Goal: Task Accomplishment & Management: Complete application form

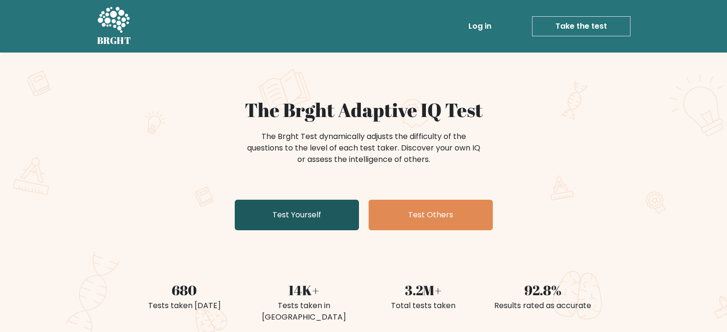
click at [289, 214] on link "Test Yourself" at bounding box center [297, 215] width 124 height 31
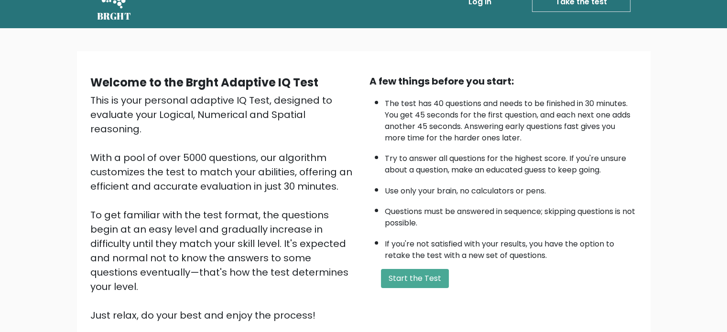
scroll to position [48, 0]
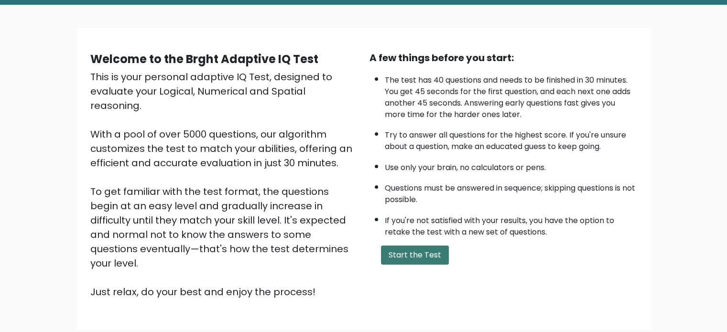
click at [413, 254] on button "Start the Test" at bounding box center [415, 255] width 68 height 19
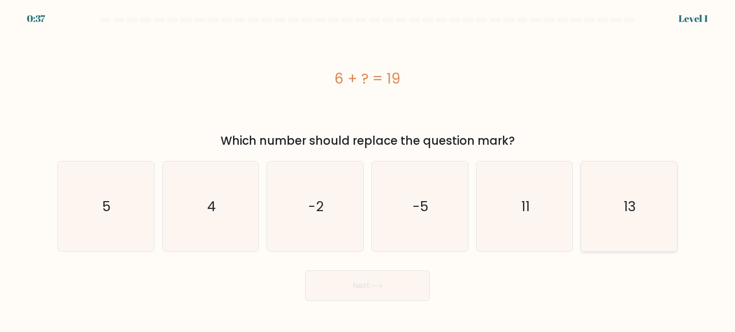
click at [606, 205] on icon "13" at bounding box center [628, 207] width 90 height 90
click at [368, 171] on input "f. 13" at bounding box center [367, 168] width 0 height 5
radio input "true"
click at [352, 287] on button "Next" at bounding box center [367, 286] width 124 height 31
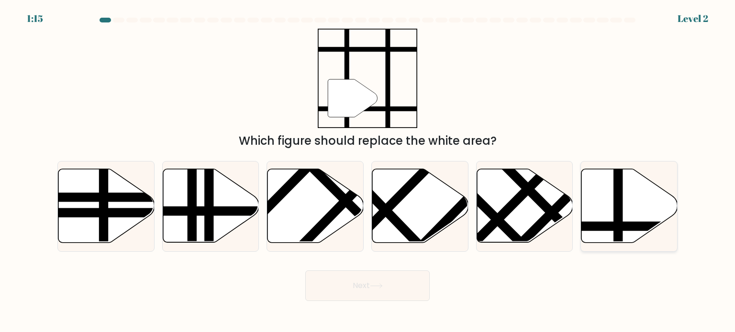
click at [599, 193] on icon at bounding box center [629, 206] width 96 height 74
click at [368, 171] on input "f." at bounding box center [367, 168] width 0 height 5
radio input "true"
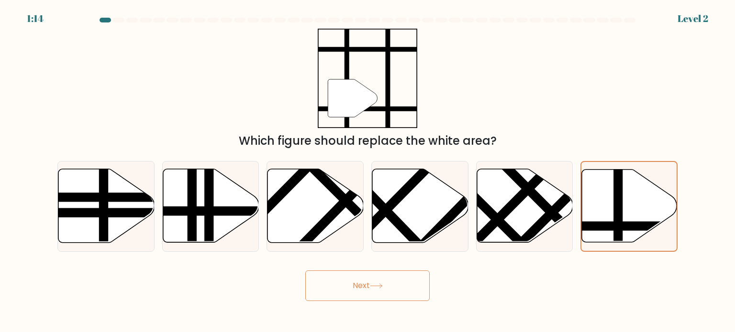
click at [355, 296] on button "Next" at bounding box center [367, 286] width 124 height 31
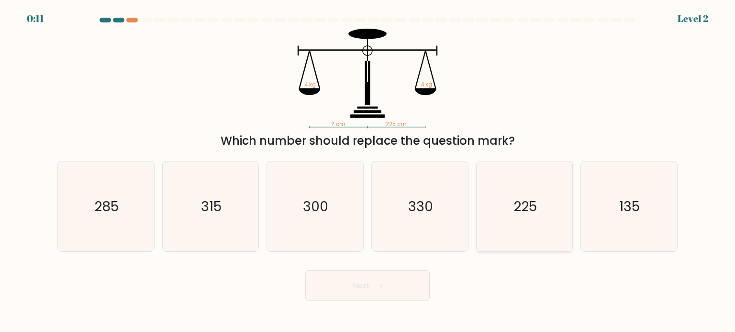
click at [527, 184] on icon "225" at bounding box center [524, 207] width 90 height 90
click at [368, 171] on input "e. 225" at bounding box center [367, 168] width 0 height 5
radio input "true"
click at [365, 286] on button "Next" at bounding box center [367, 286] width 124 height 31
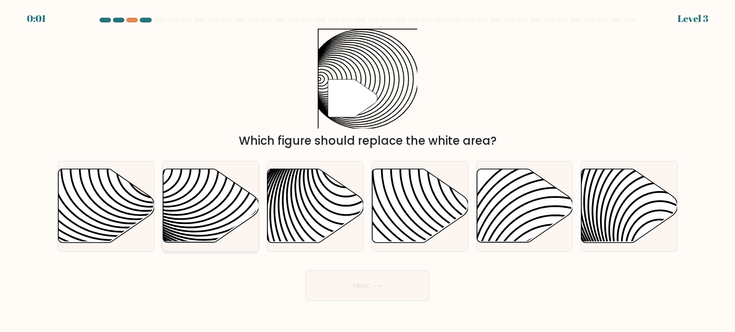
click at [210, 204] on icon at bounding box center [241, 169] width 194 height 194
click at [367, 171] on input "b." at bounding box center [367, 168] width 0 height 5
radio input "true"
click at [347, 285] on div "Next" at bounding box center [367, 282] width 631 height 38
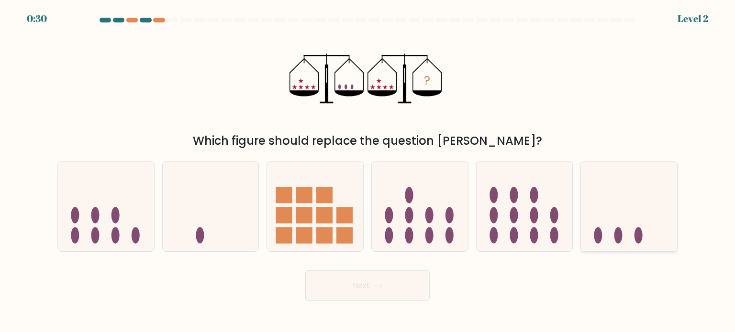
click at [628, 226] on icon at bounding box center [629, 206] width 96 height 79
click at [368, 171] on input "f." at bounding box center [367, 168] width 0 height 5
radio input "true"
click at [379, 283] on button "Next" at bounding box center [367, 286] width 124 height 31
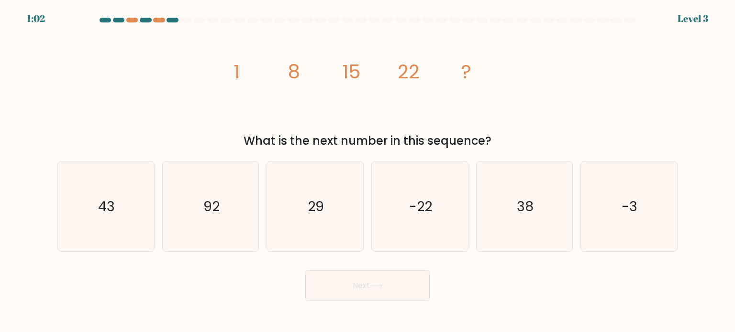
drag, startPoint x: 287, startPoint y: 216, endPoint x: 360, endPoint y: 296, distance: 108.0
click at [291, 223] on icon "29" at bounding box center [315, 207] width 90 height 90
click at [367, 171] on input "c. 29" at bounding box center [367, 168] width 0 height 5
radio input "true"
click at [372, 299] on button "Next" at bounding box center [367, 286] width 124 height 31
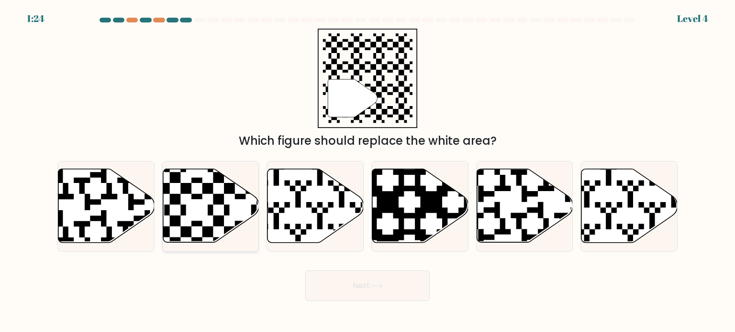
click at [195, 193] on icon at bounding box center [211, 206] width 96 height 74
click at [367, 171] on input "b." at bounding box center [367, 168] width 0 height 5
radio input "true"
click at [362, 285] on button "Next" at bounding box center [367, 286] width 124 height 31
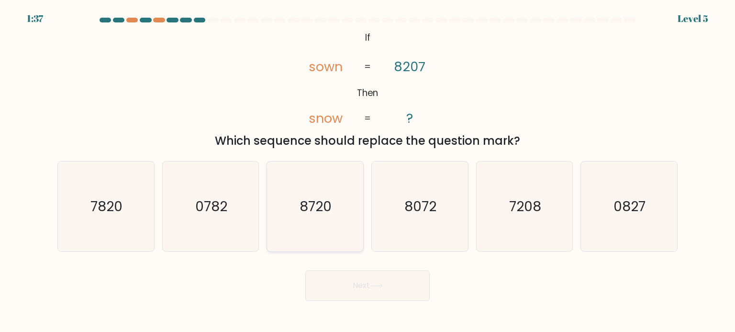
click at [322, 208] on text "8720" at bounding box center [316, 206] width 32 height 19
click at [367, 171] on input "c. 8720" at bounding box center [367, 168] width 0 height 5
radio input "true"
click at [351, 285] on button "Next" at bounding box center [367, 286] width 124 height 31
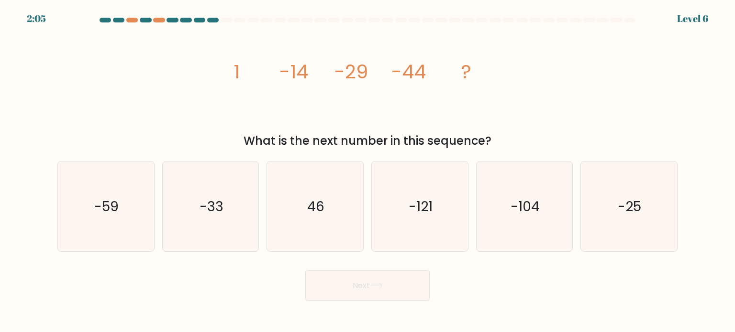
drag, startPoint x: 105, startPoint y: 214, endPoint x: 157, endPoint y: 237, distance: 56.5
click at [106, 215] on text "-59" at bounding box center [107, 206] width 24 height 19
click at [132, 221] on icon "-59" at bounding box center [106, 207] width 90 height 90
click at [367, 171] on input "a. -59" at bounding box center [367, 168] width 0 height 5
radio input "true"
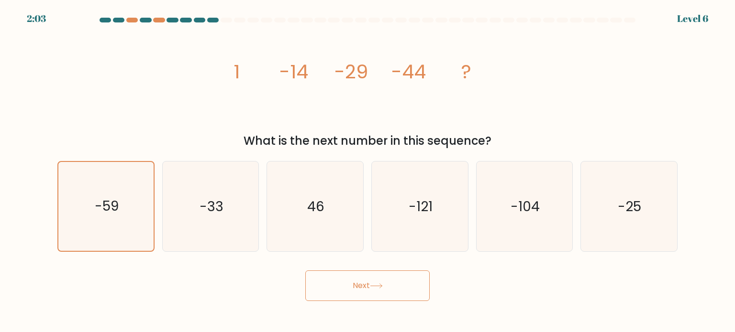
click at [367, 293] on button "Next" at bounding box center [367, 286] width 124 height 31
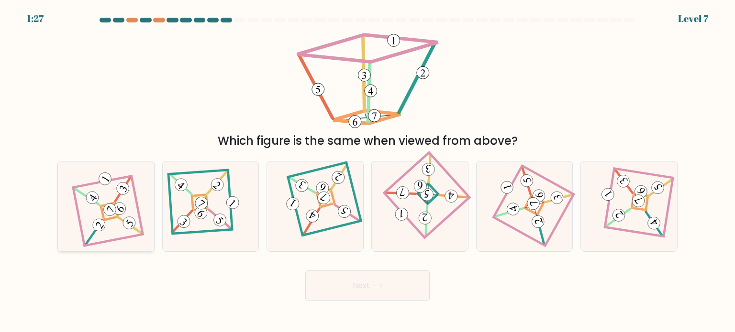
click at [98, 223] on icon at bounding box center [100, 226] width 9 height 9
click at [367, 171] on input "a." at bounding box center [367, 168] width 0 height 5
radio input "true"
click at [406, 285] on button "Next" at bounding box center [367, 286] width 124 height 31
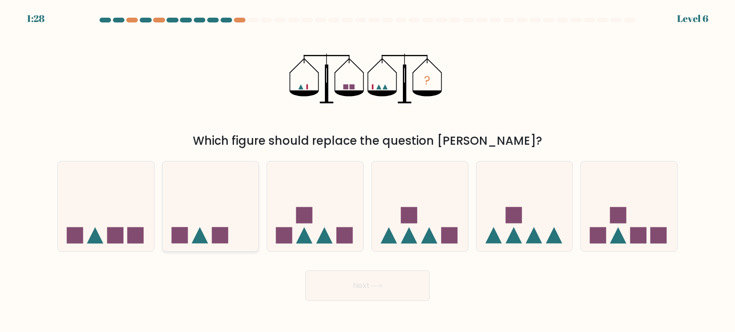
click at [218, 234] on rect at bounding box center [220, 235] width 16 height 16
click at [367, 171] on input "b." at bounding box center [367, 168] width 0 height 5
radio input "true"
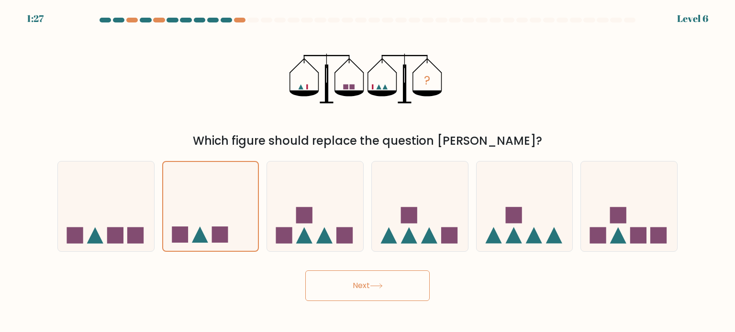
click at [347, 281] on button "Next" at bounding box center [367, 286] width 124 height 31
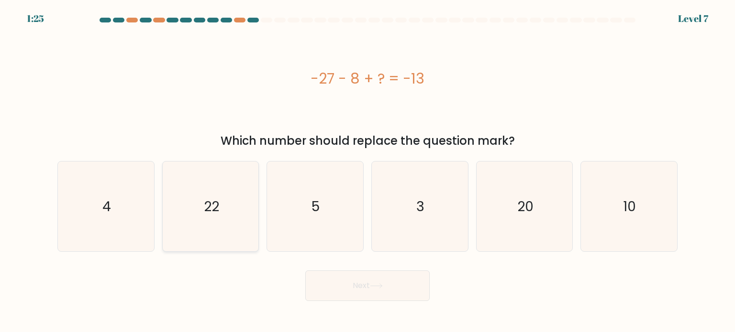
click at [222, 202] on icon "22" at bounding box center [210, 207] width 90 height 90
click at [367, 171] on input "b. 22" at bounding box center [367, 168] width 0 height 5
radio input "true"
click at [344, 284] on button "Next" at bounding box center [367, 286] width 124 height 31
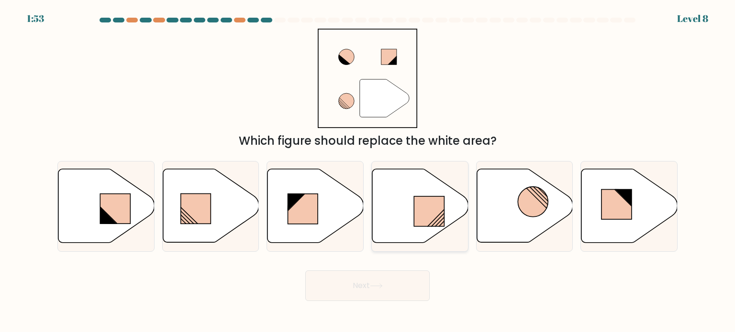
click at [415, 194] on icon at bounding box center [420, 206] width 96 height 74
click at [368, 171] on input "d." at bounding box center [367, 168] width 0 height 5
radio input "true"
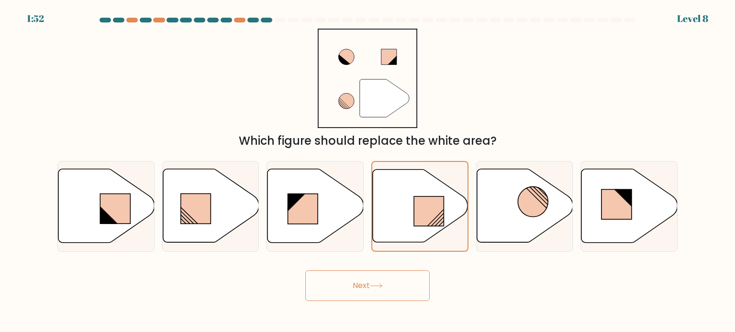
click at [405, 283] on button "Next" at bounding box center [367, 286] width 124 height 31
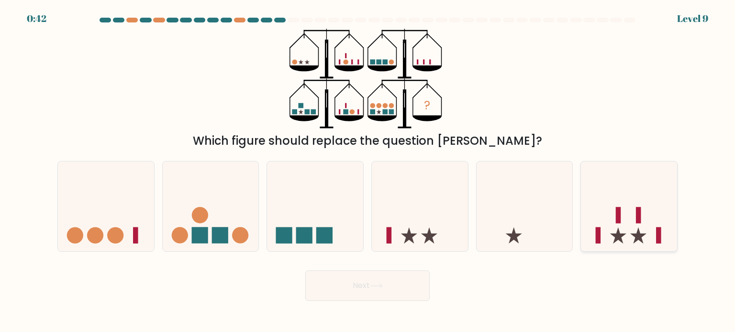
click at [605, 207] on icon at bounding box center [629, 206] width 96 height 79
click at [368, 171] on input "f." at bounding box center [367, 168] width 0 height 5
radio input "true"
click at [411, 281] on button "Next" at bounding box center [367, 286] width 124 height 31
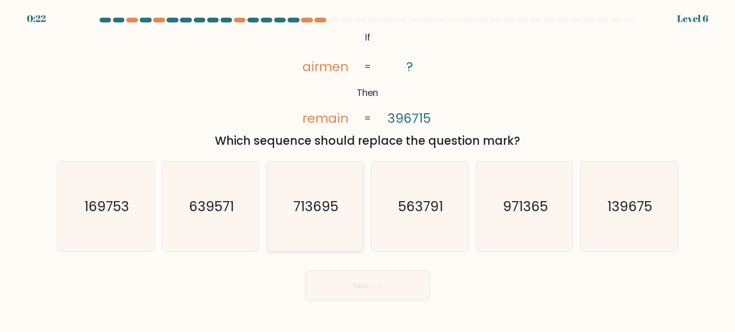
click at [327, 180] on icon "713695" at bounding box center [315, 207] width 90 height 90
click at [367, 171] on input "c. 713695" at bounding box center [367, 168] width 0 height 5
radio input "true"
click at [372, 283] on button "Next" at bounding box center [367, 286] width 124 height 31
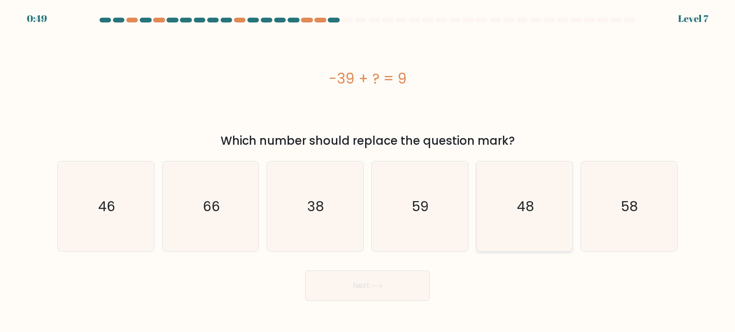
click at [531, 212] on text "48" at bounding box center [524, 206] width 17 height 19
click at [368, 171] on input "e. 48" at bounding box center [367, 168] width 0 height 5
radio input "true"
click at [401, 283] on button "Next" at bounding box center [367, 286] width 124 height 31
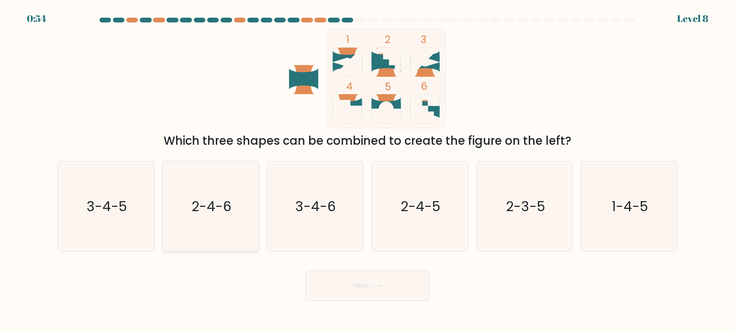
click at [211, 213] on text "2-4-6" at bounding box center [211, 206] width 40 height 19
click at [367, 171] on input "b. 2-4-6" at bounding box center [367, 168] width 0 height 5
radio input "true"
click at [377, 280] on button "Next" at bounding box center [367, 286] width 124 height 31
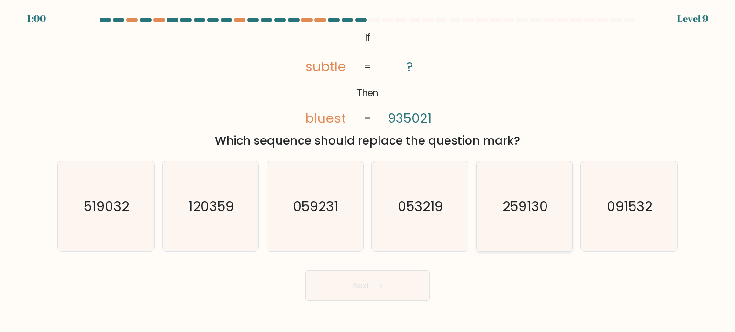
click at [527, 211] on text "259130" at bounding box center [524, 206] width 45 height 19
click at [368, 171] on input "e. 259130" at bounding box center [367, 168] width 0 height 5
radio input "true"
click at [348, 281] on button "Next" at bounding box center [367, 286] width 124 height 31
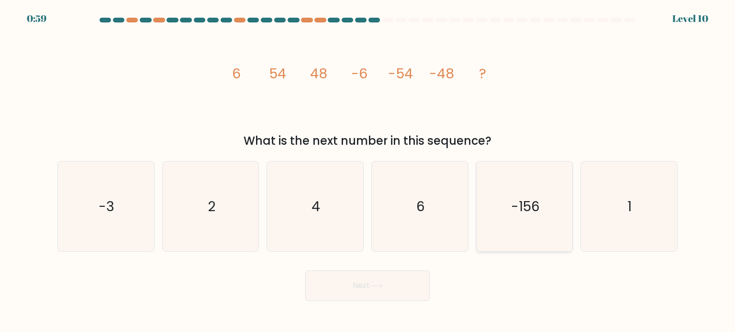
drag, startPoint x: 548, startPoint y: 213, endPoint x: 522, endPoint y: 224, distance: 28.5
click at [548, 213] on icon "-156" at bounding box center [524, 207] width 90 height 90
click at [368, 171] on input "e. -156" at bounding box center [367, 168] width 0 height 5
radio input "true"
click at [359, 286] on button "Next" at bounding box center [367, 286] width 124 height 31
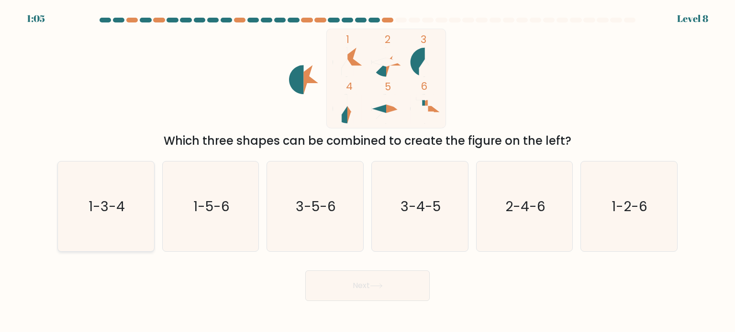
drag, startPoint x: 134, startPoint y: 184, endPoint x: 140, endPoint y: 180, distance: 6.6
click at [134, 183] on icon "1-3-4" at bounding box center [106, 207] width 90 height 90
click at [367, 171] on input "a. 1-3-4" at bounding box center [367, 168] width 0 height 5
radio input "true"
click at [385, 279] on button "Next" at bounding box center [367, 286] width 124 height 31
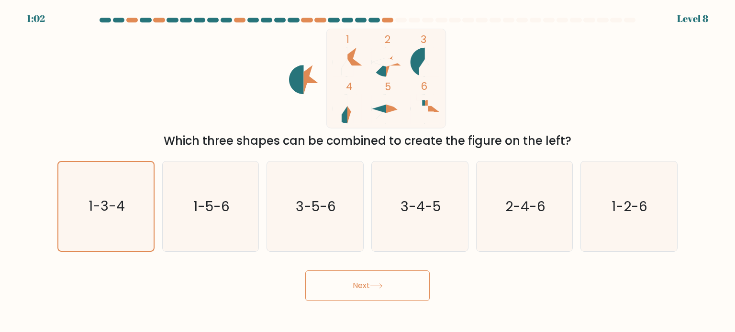
click at [371, 298] on button "Next" at bounding box center [367, 286] width 124 height 31
click at [341, 285] on button "Next" at bounding box center [367, 286] width 124 height 31
click at [342, 285] on button "Next" at bounding box center [367, 286] width 124 height 31
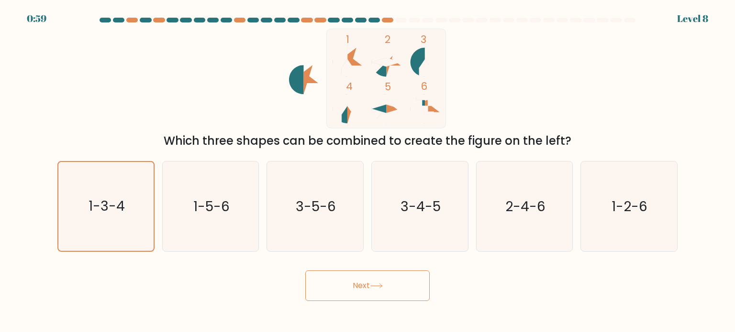
click at [342, 285] on button "Next" at bounding box center [367, 286] width 124 height 31
drag, startPoint x: 342, startPoint y: 286, endPoint x: 315, endPoint y: 271, distance: 31.7
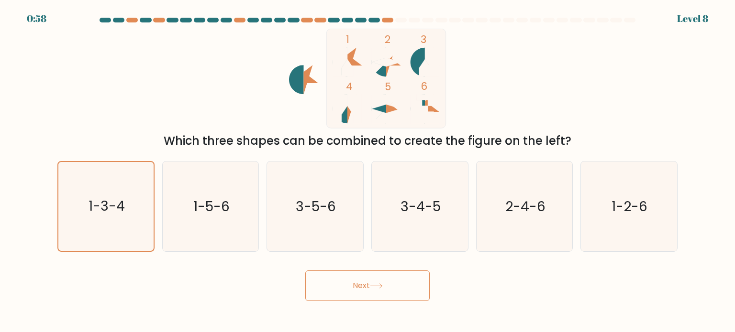
click at [342, 286] on button "Next" at bounding box center [367, 286] width 124 height 31
click at [121, 185] on icon "1-3-4" at bounding box center [105, 206] width 89 height 89
click at [367, 171] on input "a. 1-3-4" at bounding box center [367, 168] width 0 height 5
click at [402, 274] on button "Next" at bounding box center [367, 286] width 124 height 31
click at [402, 276] on button "Next" at bounding box center [367, 286] width 124 height 31
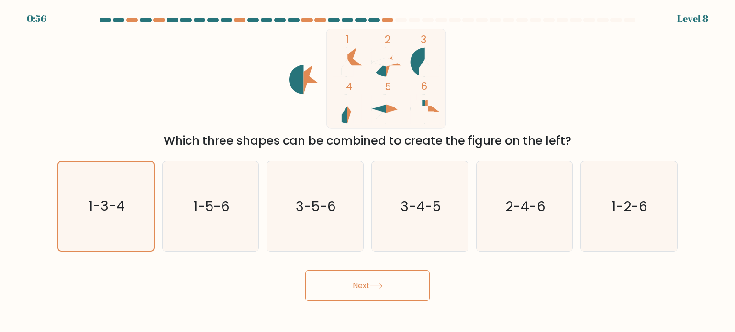
click at [402, 277] on button "Next" at bounding box center [367, 286] width 124 height 31
click at [404, 277] on button "Next" at bounding box center [367, 286] width 124 height 31
click at [380, 301] on body "0:55 Level 8" at bounding box center [367, 166] width 735 height 332
click at [382, 290] on button "Next" at bounding box center [367, 286] width 124 height 31
drag, startPoint x: 382, startPoint y: 290, endPoint x: 338, endPoint y: 267, distance: 50.3
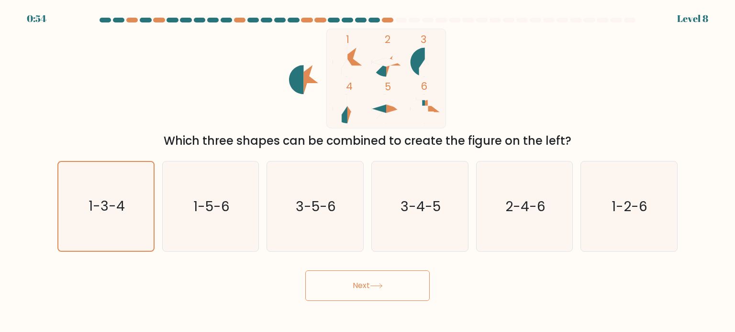
click at [365, 282] on button "Next" at bounding box center [367, 286] width 124 height 31
click at [203, 207] on text "1-5-6" at bounding box center [211, 206] width 36 height 19
click at [367, 171] on input "b. 1-5-6" at bounding box center [367, 168] width 0 height 5
radio input "true"
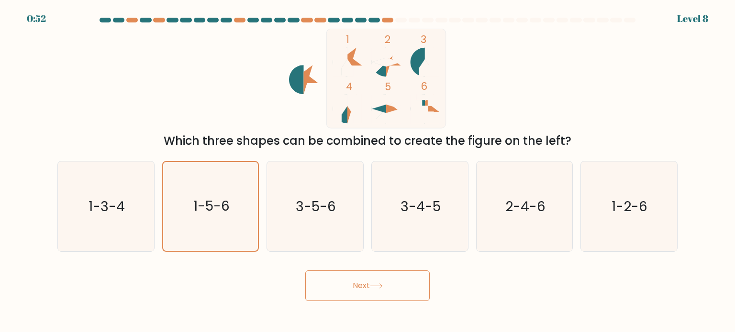
drag, startPoint x: 120, startPoint y: 203, endPoint x: 397, endPoint y: 313, distance: 298.5
click at [120, 203] on text "1-3-4" at bounding box center [106, 206] width 36 height 19
click at [367, 171] on input "a. 1-3-4" at bounding box center [367, 168] width 0 height 5
radio input "true"
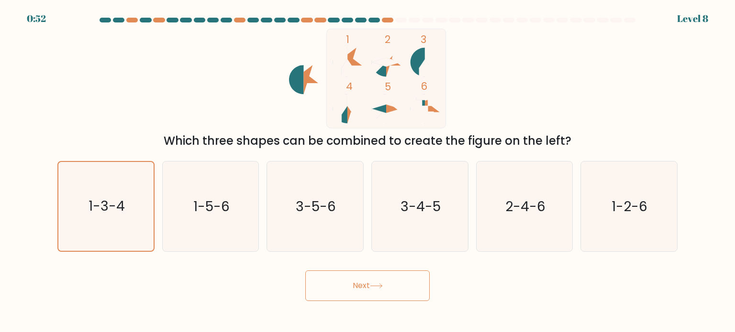
click at [391, 296] on button "Next" at bounding box center [367, 286] width 124 height 31
click at [394, 296] on button "Next" at bounding box center [367, 286] width 124 height 31
click at [395, 294] on button "Next" at bounding box center [367, 286] width 124 height 31
drag, startPoint x: 398, startPoint y: 296, endPoint x: 442, endPoint y: 305, distance: 45.0
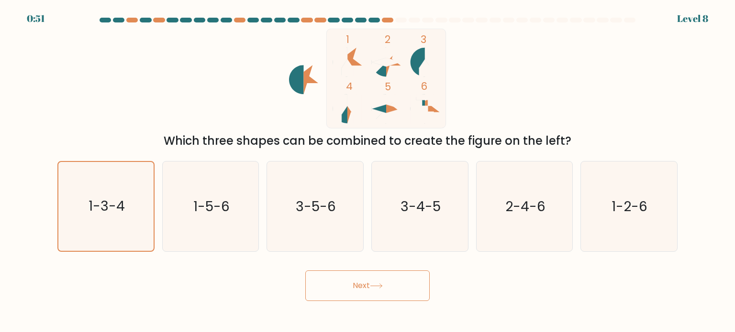
click at [412, 298] on button "Next" at bounding box center [367, 286] width 124 height 31
drag, startPoint x: 444, startPoint y: 306, endPoint x: 446, endPoint y: 300, distance: 6.0
click at [446, 300] on body "0:51 Level 8" at bounding box center [367, 166] width 735 height 332
click at [448, 302] on body "0:51 Level 8" at bounding box center [367, 166] width 735 height 332
click at [549, 213] on icon "2-4-6" at bounding box center [524, 207] width 90 height 90
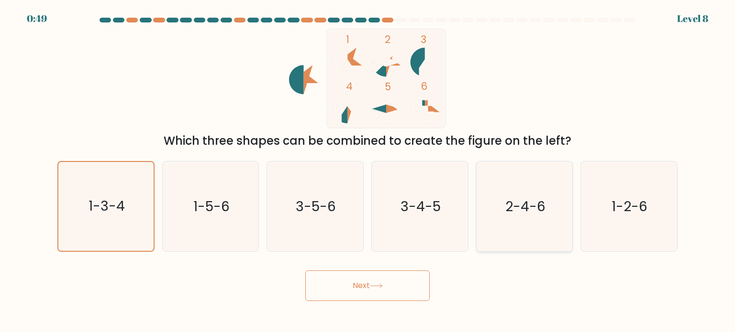
click at [368, 171] on input "e. 2-4-6" at bounding box center [367, 168] width 0 height 5
radio input "true"
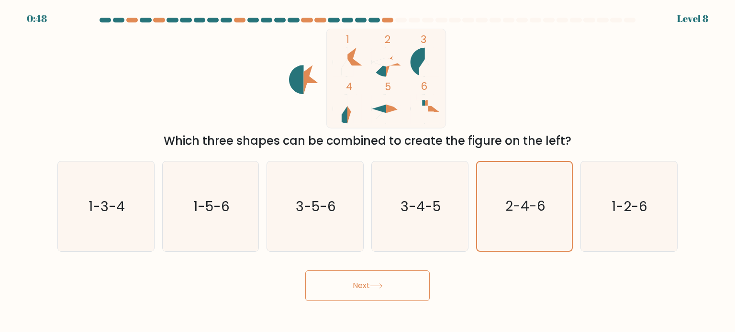
click at [369, 288] on button "Next" at bounding box center [367, 286] width 124 height 31
click at [121, 187] on icon "1-3-4" at bounding box center [106, 207] width 90 height 90
click at [367, 171] on input "a. 1-3-4" at bounding box center [367, 168] width 0 height 5
radio input "true"
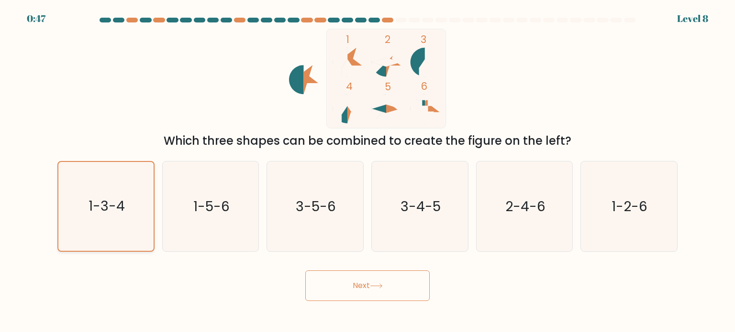
click at [121, 187] on icon "1-3-4" at bounding box center [105, 206] width 89 height 89
click at [367, 171] on input "a. 1-3-4" at bounding box center [367, 168] width 0 height 5
click at [376, 28] on form at bounding box center [367, 160] width 735 height 284
drag, startPoint x: 379, startPoint y: 31, endPoint x: 379, endPoint y: 41, distance: 10.1
click at [379, 33] on rect at bounding box center [385, 78] width 119 height 99
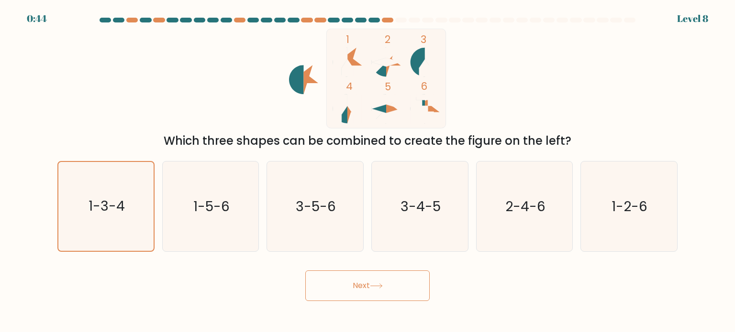
click at [361, 275] on button "Next" at bounding box center [367, 286] width 124 height 31
click at [362, 275] on button "Next" at bounding box center [367, 286] width 124 height 31
click at [362, 276] on button "Next" at bounding box center [367, 286] width 124 height 31
click at [361, 276] on button "Next" at bounding box center [367, 286] width 124 height 31
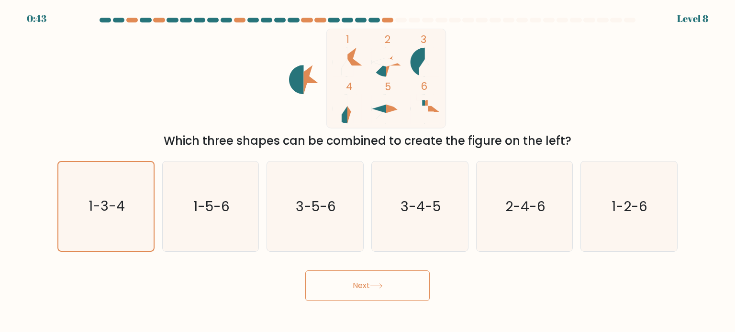
click at [361, 276] on button "Next" at bounding box center [367, 286] width 124 height 31
click at [362, 277] on button "Next" at bounding box center [367, 286] width 124 height 31
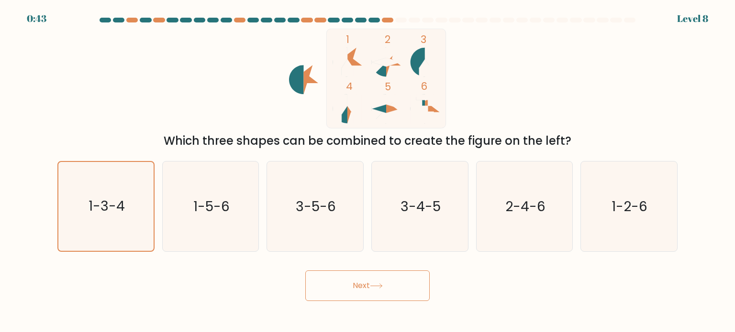
click at [364, 283] on button "Next" at bounding box center [367, 286] width 124 height 31
click at [370, 292] on button "Next" at bounding box center [367, 286] width 124 height 31
click at [371, 294] on button "Next" at bounding box center [367, 286] width 124 height 31
click at [404, 204] on text "3-4-5" at bounding box center [420, 206] width 40 height 19
click at [368, 171] on input "d. 3-4-5" at bounding box center [367, 168] width 0 height 5
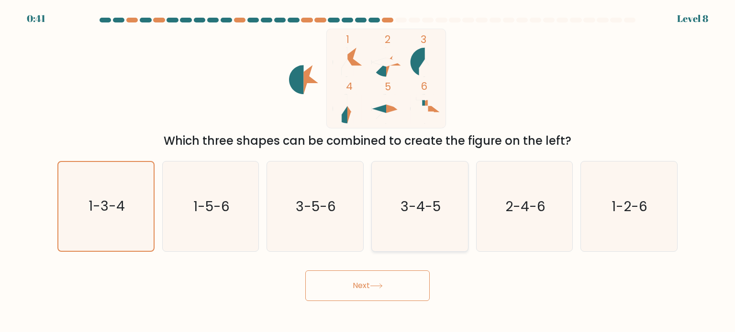
radio input "true"
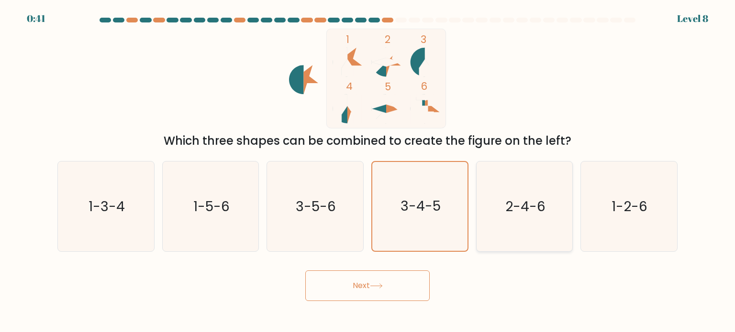
click at [494, 217] on icon "2-4-6" at bounding box center [524, 207] width 90 height 90
click at [368, 171] on input "e. 2-4-6" at bounding box center [367, 168] width 0 height 5
radio input "true"
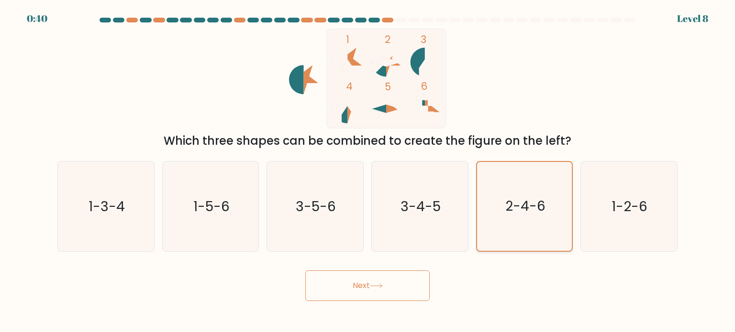
drag, startPoint x: 596, startPoint y: 209, endPoint x: 565, endPoint y: 229, distance: 37.0
click at [596, 209] on icon "1-2-6" at bounding box center [628, 207] width 90 height 90
click at [368, 171] on input "f. 1-2-6" at bounding box center [367, 168] width 0 height 5
radio input "true"
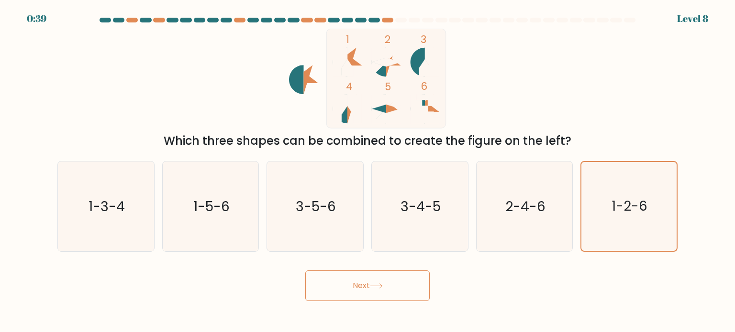
click at [356, 296] on button "Next" at bounding box center [367, 286] width 124 height 31
click at [353, 291] on button "Next" at bounding box center [367, 286] width 124 height 31
drag, startPoint x: 352, startPoint y: 292, endPoint x: 191, endPoint y: 243, distance: 168.4
click at [347, 291] on button "Next" at bounding box center [367, 286] width 124 height 31
click at [137, 218] on icon "1-3-4" at bounding box center [106, 207] width 90 height 90
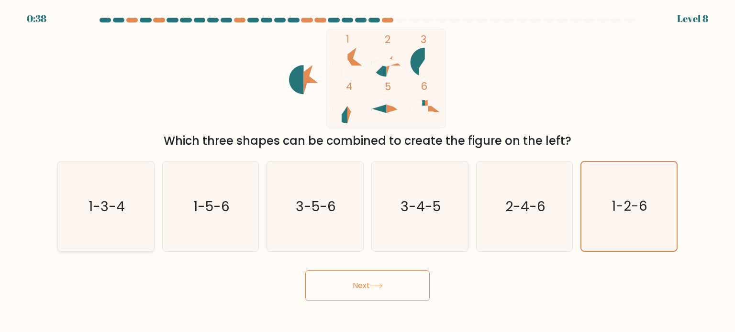
click at [367, 171] on input "a. 1-3-4" at bounding box center [367, 168] width 0 height 5
radio input "true"
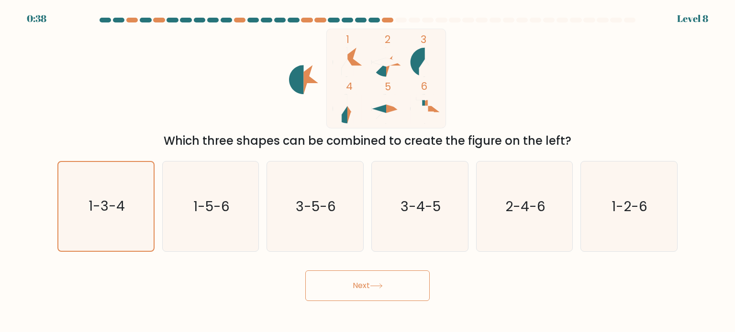
drag, startPoint x: 364, startPoint y: 305, endPoint x: 365, endPoint y: 285, distance: 19.6
click at [364, 303] on body "0:38 Level 8" at bounding box center [367, 166] width 735 height 332
click at [365, 285] on button "Next" at bounding box center [367, 286] width 124 height 31
click at [366, 285] on button "Next" at bounding box center [367, 286] width 124 height 31
click at [368, 285] on button "Next" at bounding box center [367, 286] width 124 height 31
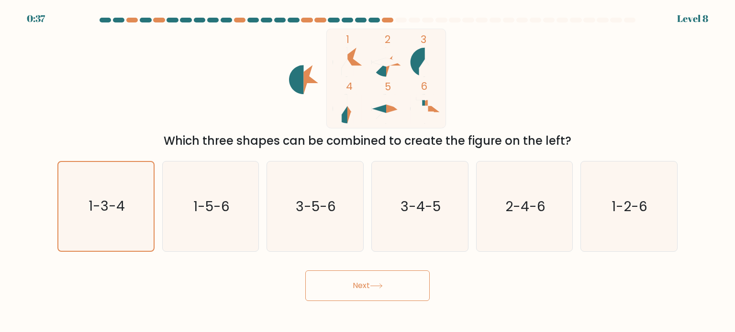
click at [370, 286] on button "Next" at bounding box center [367, 286] width 124 height 31
click at [423, 296] on button "Next" at bounding box center [367, 286] width 124 height 31
click at [420, 294] on button "Next" at bounding box center [367, 286] width 124 height 31
click at [419, 294] on button "Next" at bounding box center [367, 286] width 124 height 31
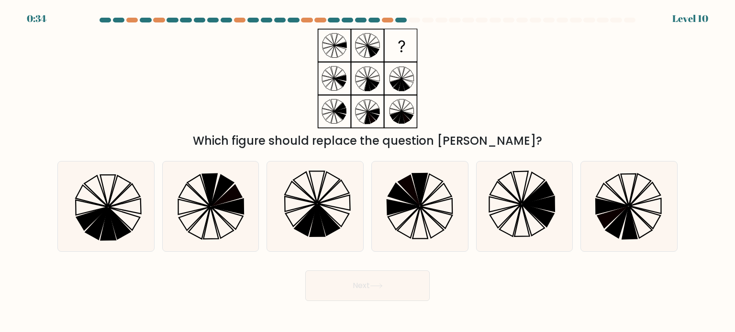
click at [419, 294] on button "Next" at bounding box center [367, 286] width 124 height 31
click at [419, 290] on button "Next" at bounding box center [367, 286] width 124 height 31
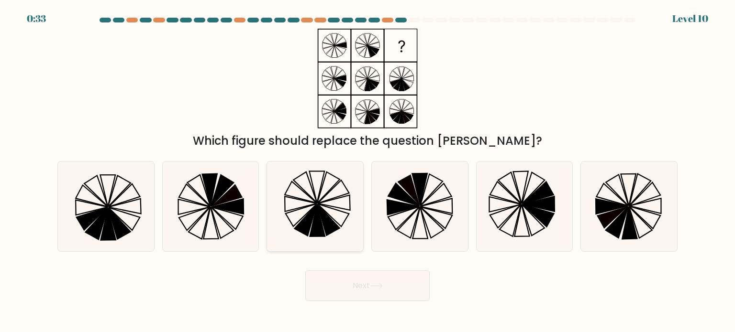
click at [316, 224] on icon at bounding box center [317, 221] width 15 height 32
click at [367, 171] on input "c." at bounding box center [367, 168] width 0 height 5
radio input "true"
click at [370, 285] on button "Next" at bounding box center [367, 286] width 124 height 31
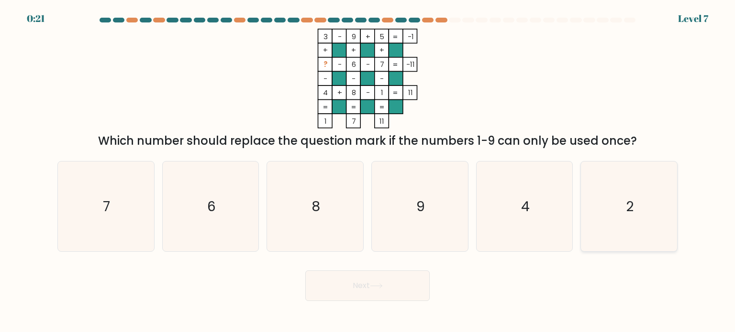
click at [621, 218] on icon "2" at bounding box center [628, 207] width 90 height 90
click at [368, 171] on input "f. 2" at bounding box center [367, 168] width 0 height 5
radio input "true"
click at [341, 295] on button "Next" at bounding box center [367, 286] width 124 height 31
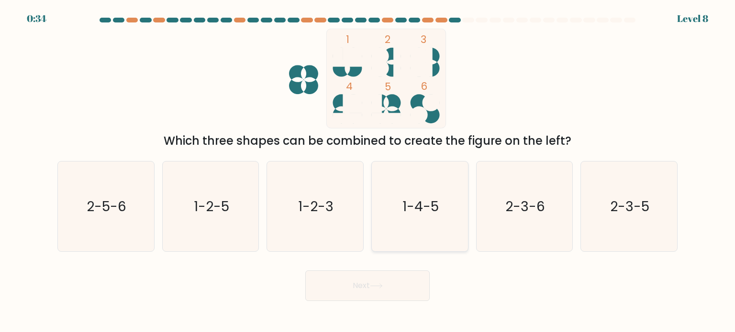
drag, startPoint x: 418, startPoint y: 208, endPoint x: 406, endPoint y: 249, distance: 42.4
click at [418, 208] on text "1-4-5" at bounding box center [420, 206] width 36 height 19
click at [385, 292] on button "Next" at bounding box center [367, 286] width 124 height 31
click at [434, 229] on icon "1-4-5" at bounding box center [419, 207] width 90 height 90
click at [368, 171] on input "d. 1-4-5" at bounding box center [367, 168] width 0 height 5
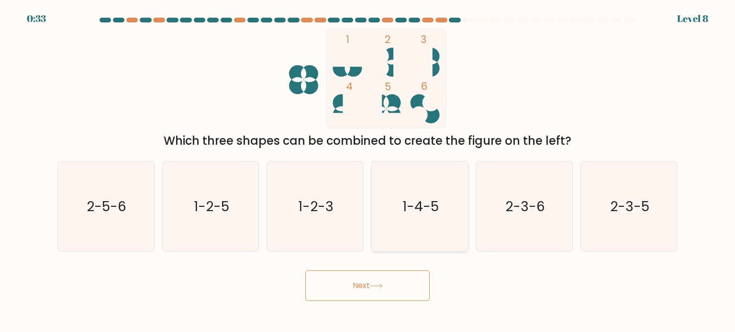
radio input "true"
click at [386, 289] on button "Next" at bounding box center [367, 286] width 124 height 31
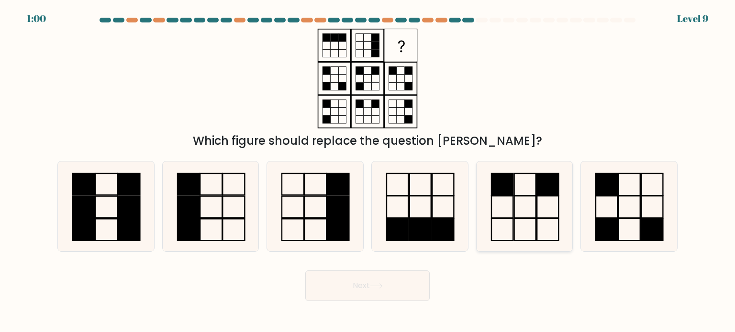
click at [515, 210] on icon at bounding box center [524, 207] width 90 height 90
click at [368, 171] on input "e." at bounding box center [367, 168] width 0 height 5
radio input "true"
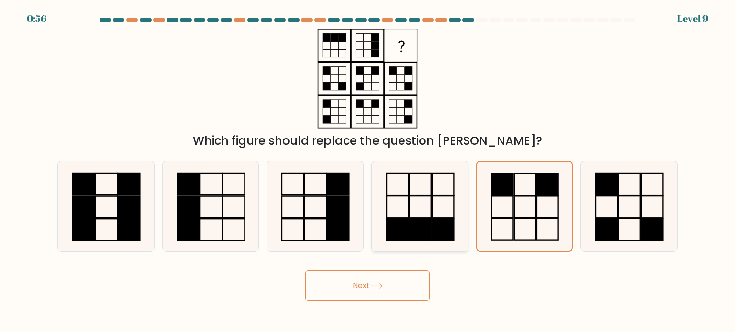
click at [410, 213] on icon at bounding box center [419, 207] width 90 height 90
click at [368, 171] on input "d." at bounding box center [367, 168] width 0 height 5
radio input "true"
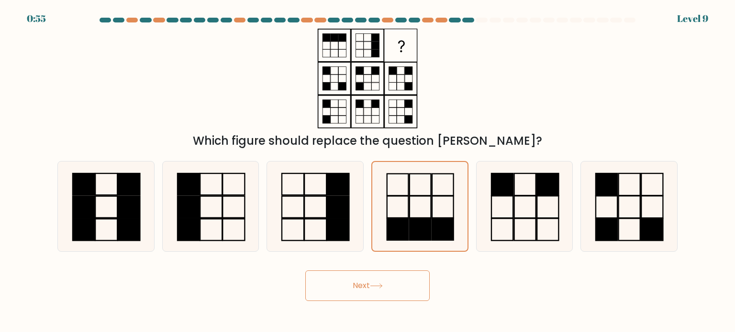
click at [400, 294] on button "Next" at bounding box center [367, 286] width 124 height 31
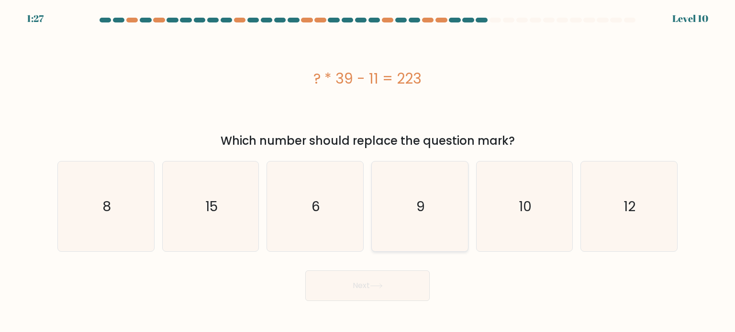
click at [410, 203] on icon "9" at bounding box center [419, 207] width 90 height 90
click at [368, 171] on input "d. 9" at bounding box center [367, 168] width 0 height 5
radio input "true"
click at [390, 280] on button "Next" at bounding box center [367, 286] width 124 height 31
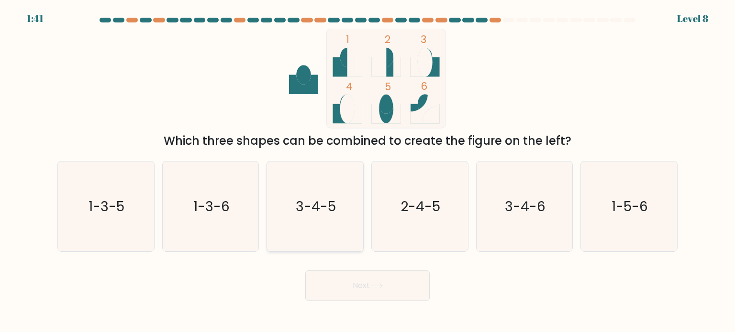
click at [298, 197] on text "3-4-5" at bounding box center [316, 206] width 40 height 19
click at [367, 171] on input "c. 3-4-5" at bounding box center [367, 168] width 0 height 5
radio input "true"
click at [356, 287] on button "Next" at bounding box center [367, 286] width 124 height 31
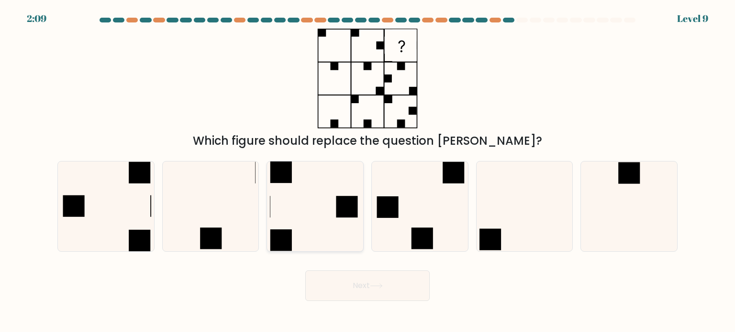
click at [295, 205] on icon at bounding box center [315, 207] width 90 height 90
click at [367, 171] on input "c." at bounding box center [367, 168] width 0 height 5
radio input "true"
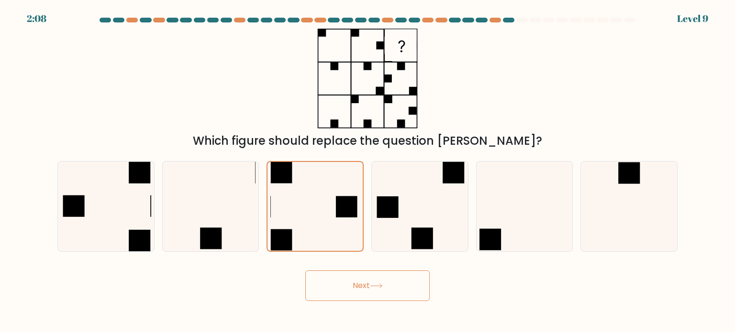
click at [325, 283] on button "Next" at bounding box center [367, 286] width 124 height 31
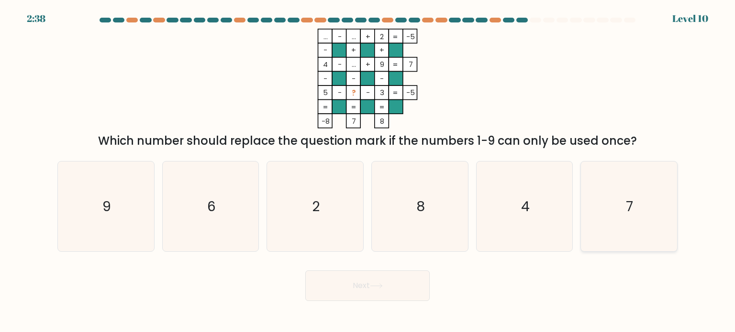
click at [605, 210] on icon "7" at bounding box center [628, 207] width 90 height 90
click at [368, 171] on input "f. 7" at bounding box center [367, 168] width 0 height 5
radio input "true"
click at [351, 295] on button "Next" at bounding box center [367, 286] width 124 height 31
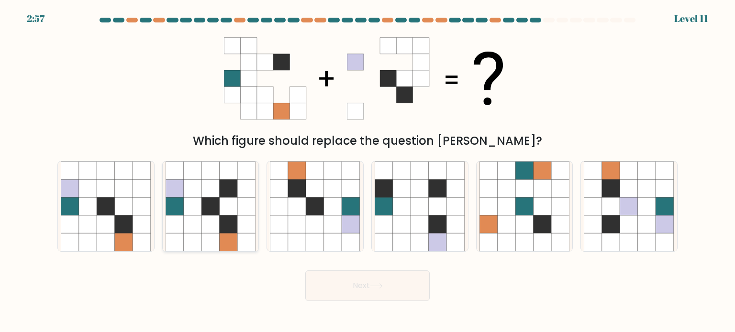
click at [222, 209] on icon at bounding box center [228, 206] width 18 height 18
click at [367, 171] on input "b." at bounding box center [367, 168] width 0 height 5
radio input "true"
click at [369, 285] on button "Next" at bounding box center [367, 286] width 124 height 31
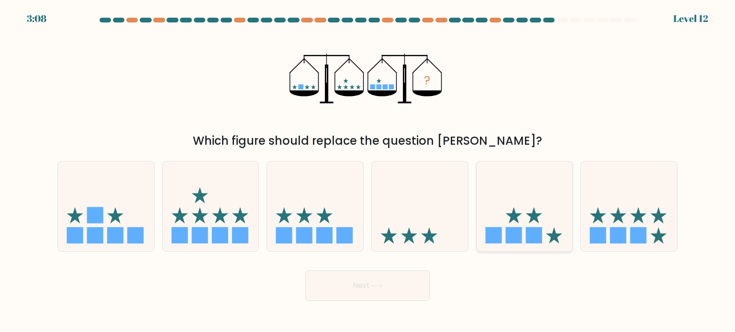
click at [516, 222] on icon at bounding box center [524, 206] width 96 height 79
click at [368, 171] on input "e." at bounding box center [367, 168] width 0 height 5
radio input "true"
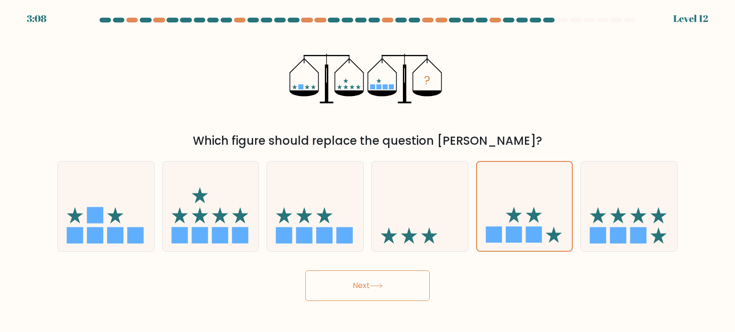
click at [396, 289] on button "Next" at bounding box center [367, 286] width 124 height 31
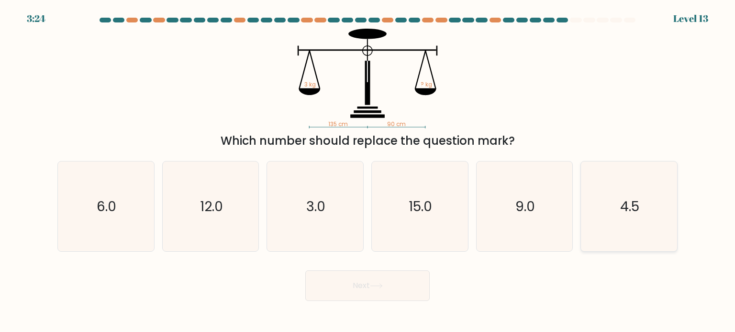
click at [607, 204] on icon "4.5" at bounding box center [628, 207] width 90 height 90
click at [368, 171] on input "f. 4.5" at bounding box center [367, 168] width 0 height 5
radio input "true"
click at [356, 282] on button "Next" at bounding box center [367, 286] width 124 height 31
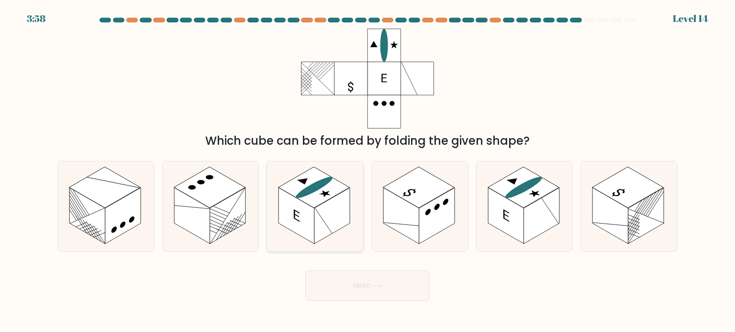
click at [301, 241] on icon at bounding box center [315, 207] width 96 height 90
click at [367, 171] on input "c." at bounding box center [367, 168] width 0 height 5
radio input "true"
click at [370, 292] on button "Next" at bounding box center [367, 286] width 124 height 31
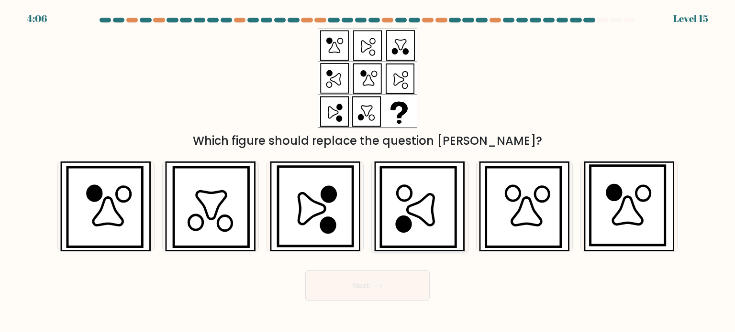
click at [423, 215] on icon at bounding box center [420, 209] width 26 height 31
click at [368, 171] on input "d." at bounding box center [367, 168] width 0 height 5
radio input "true"
click at [386, 288] on button "Next" at bounding box center [367, 286] width 124 height 31
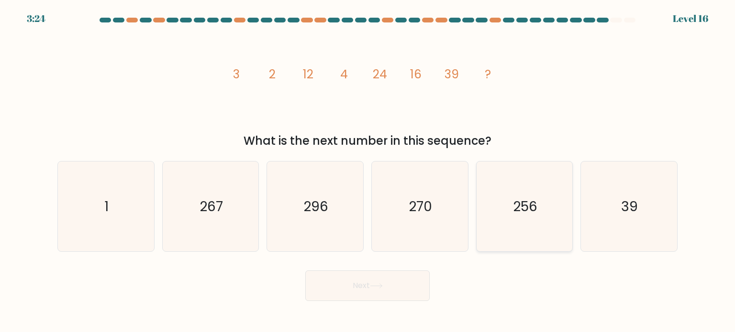
click at [483, 186] on icon "256" at bounding box center [524, 207] width 90 height 90
click at [368, 171] on input "e. 256" at bounding box center [367, 168] width 0 height 5
radio input "true"
click at [413, 287] on button "Next" at bounding box center [367, 286] width 124 height 31
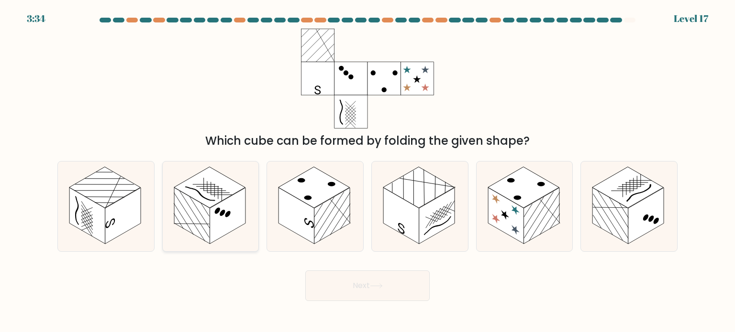
click at [199, 220] on rect at bounding box center [192, 215] width 36 height 56
click at [367, 171] on input "b." at bounding box center [367, 168] width 0 height 5
radio input "true"
click at [351, 286] on button "Next" at bounding box center [367, 286] width 124 height 31
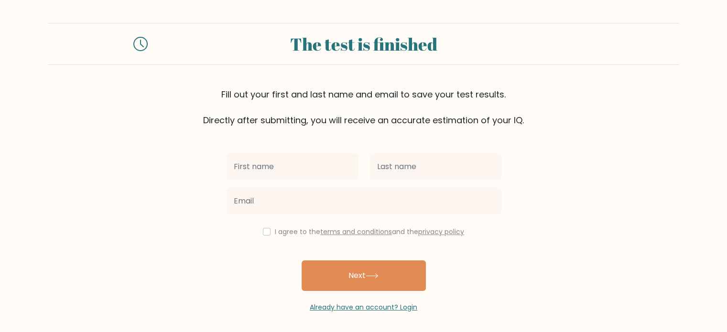
click at [281, 152] on div at bounding box center [291, 167] width 143 height 34
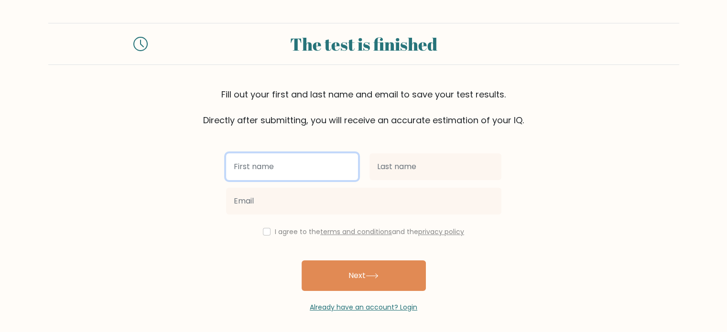
click at [279, 172] on input "text" at bounding box center [292, 167] width 132 height 27
type input "chiraz"
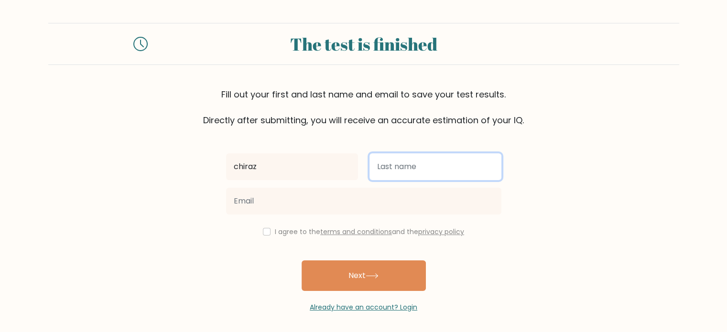
click at [395, 175] on input "text" at bounding box center [436, 167] width 132 height 27
type input "[PERSON_NAME]"
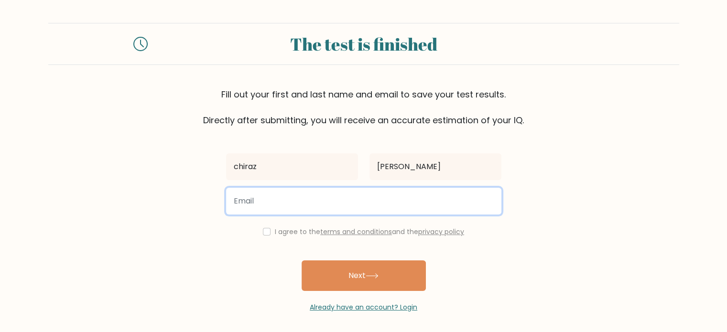
click at [345, 208] on input "email" at bounding box center [363, 201] width 275 height 27
type input "[EMAIL_ADDRESS][DOMAIN_NAME]"
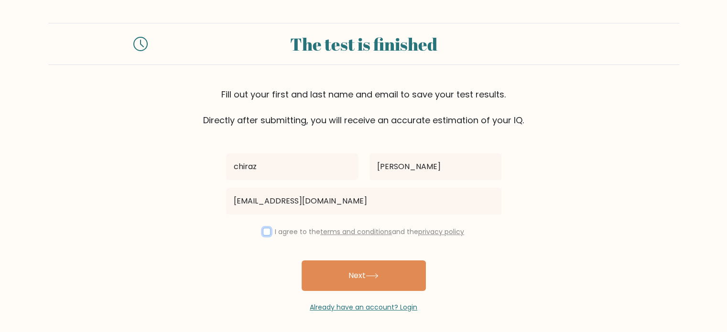
click at [266, 230] on input "checkbox" at bounding box center [267, 232] width 8 height 8
checkbox input "true"
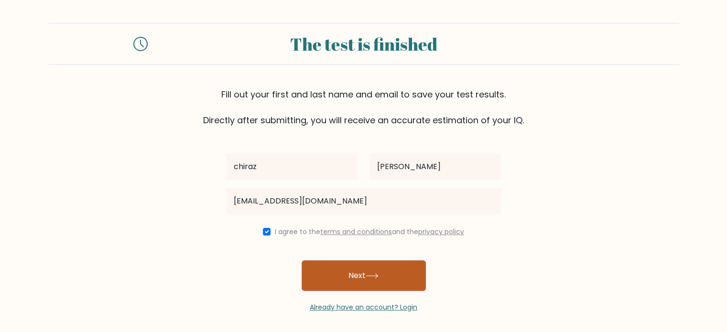
click at [340, 275] on button "Next" at bounding box center [364, 276] width 124 height 31
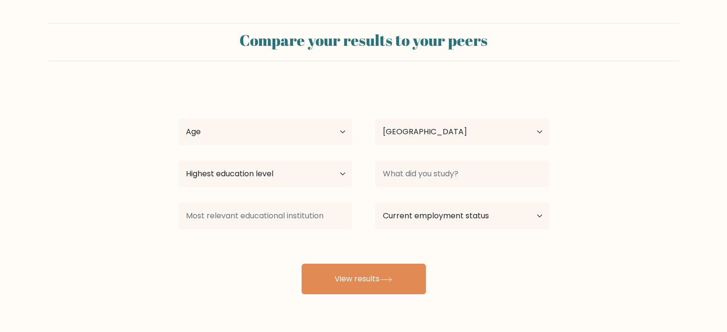
select select "TN"
click at [200, 129] on select "Age Under [DEMOGRAPHIC_DATA] [DEMOGRAPHIC_DATA] [DEMOGRAPHIC_DATA] [DEMOGRAPHIC…" at bounding box center [265, 132] width 174 height 27
select select "25_34"
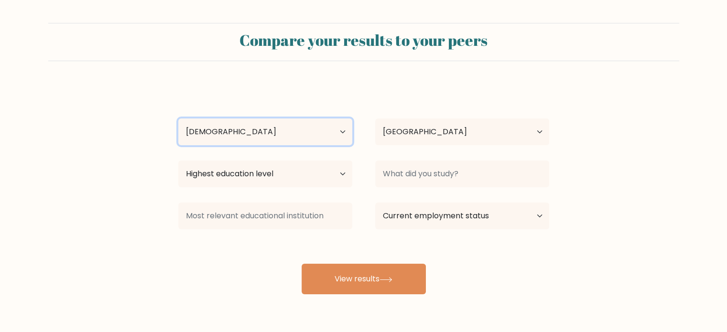
click at [178, 119] on select "Age Under [DEMOGRAPHIC_DATA] [DEMOGRAPHIC_DATA] [DEMOGRAPHIC_DATA] [DEMOGRAPHIC…" at bounding box center [265, 132] width 174 height 27
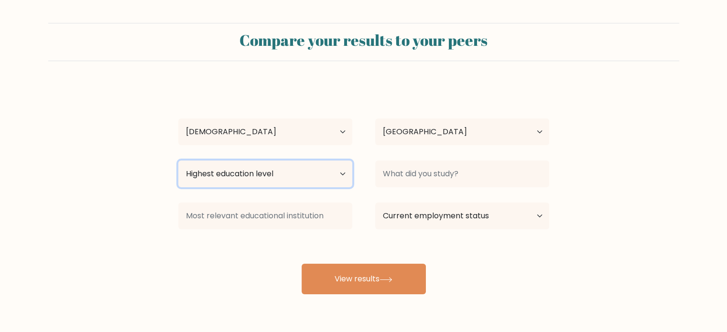
click at [319, 176] on select "Highest education level No schooling Primary Lower Secondary Upper Secondary Oc…" at bounding box center [265, 174] width 174 height 27
select select "masters_degree"
click at [178, 161] on select "Highest education level No schooling Primary Lower Secondary Upper Secondary Oc…" at bounding box center [265, 174] width 174 height 27
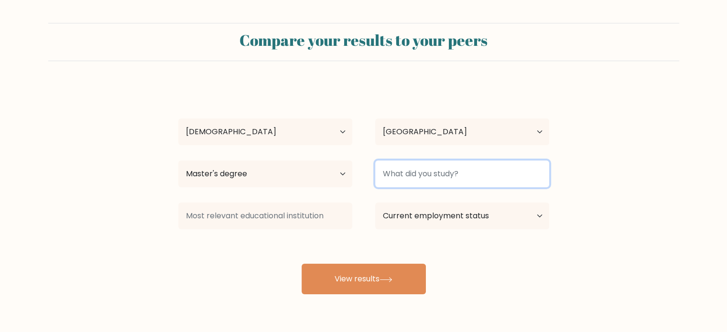
click at [421, 172] on input at bounding box center [462, 174] width 174 height 27
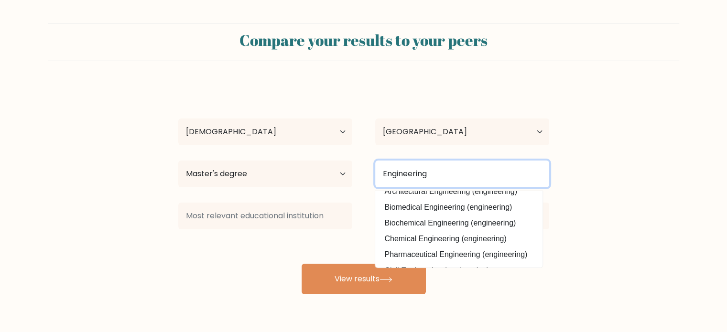
scroll to position [86, 0]
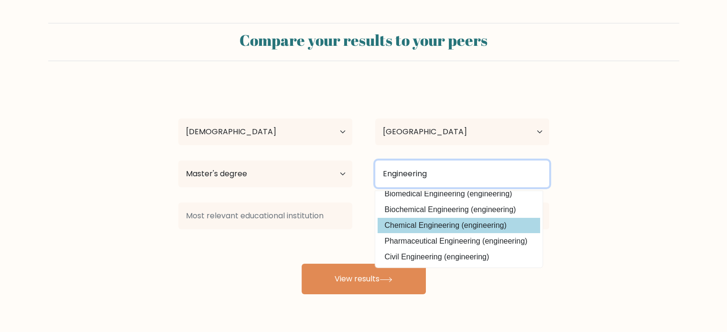
type input "Engineering"
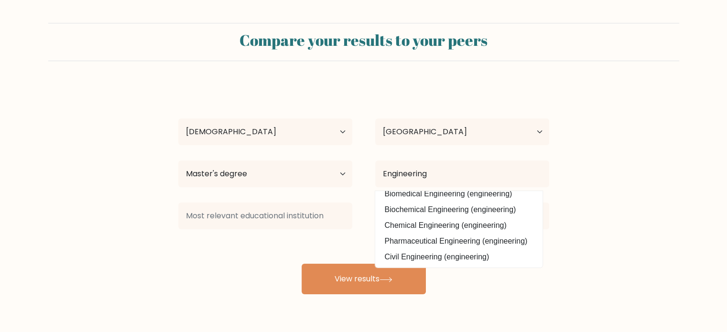
click at [442, 221] on div "chiraz [PERSON_NAME] Age Under [DEMOGRAPHIC_DATA] [DEMOGRAPHIC_DATA] [DEMOGRAPH…" at bounding box center [364, 189] width 383 height 210
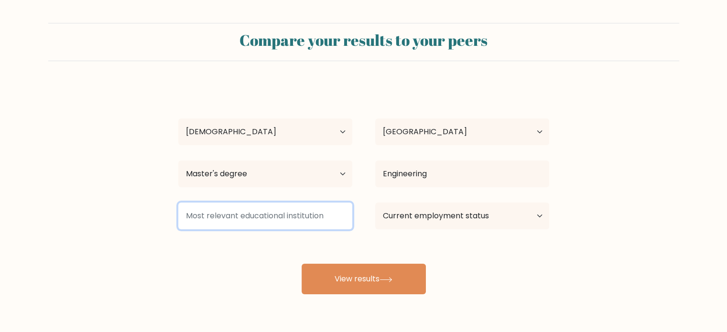
click at [279, 214] on input at bounding box center [265, 216] width 174 height 27
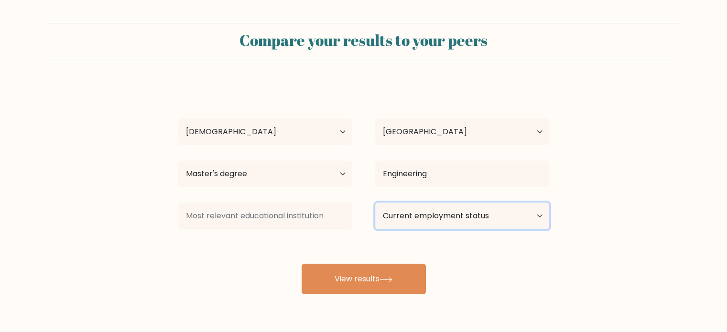
click at [473, 211] on select "Current employment status Employed Student Retired Other / prefer not to answer" at bounding box center [462, 216] width 174 height 27
select select "employed"
click at [375, 203] on select "Current employment status Employed Student Retired Other / prefer not to answer" at bounding box center [462, 216] width 174 height 27
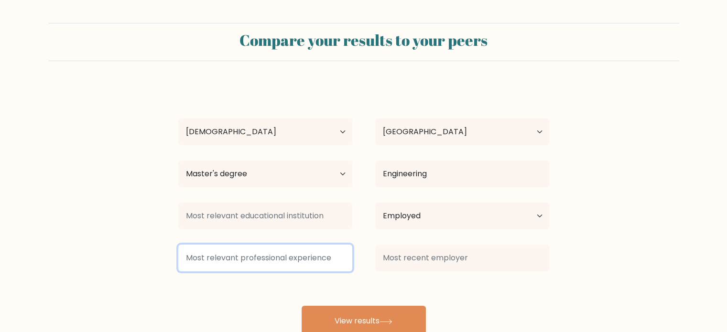
click at [285, 257] on input at bounding box center [265, 258] width 174 height 27
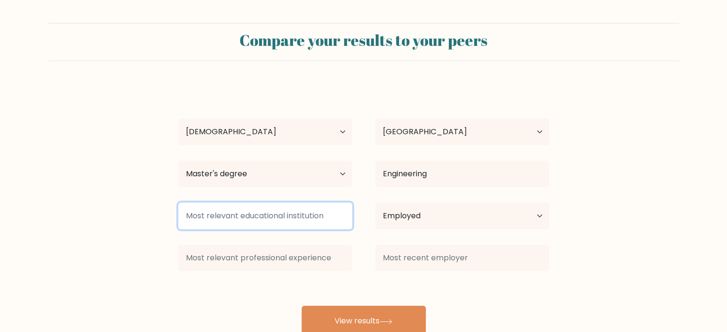
click at [284, 210] on input at bounding box center [265, 216] width 174 height 27
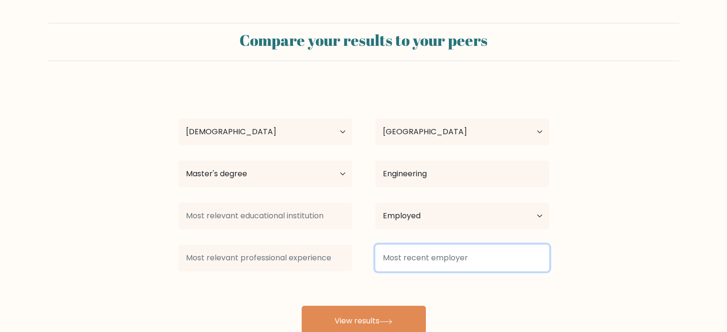
click at [421, 258] on input at bounding box center [462, 258] width 174 height 27
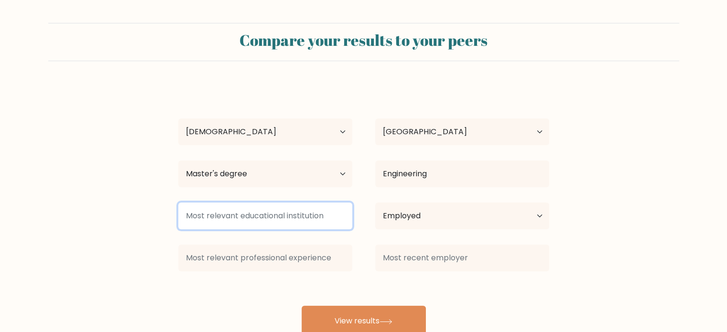
click at [297, 216] on input at bounding box center [265, 216] width 174 height 27
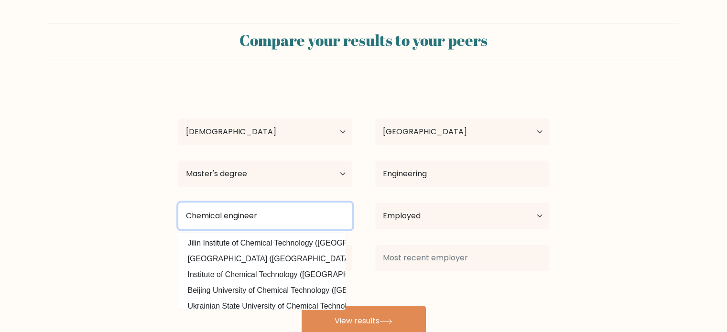
type input "Chemical engineer"
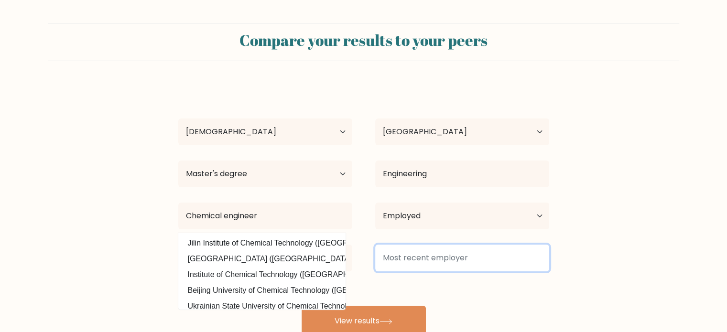
click at [455, 262] on input at bounding box center [462, 258] width 174 height 27
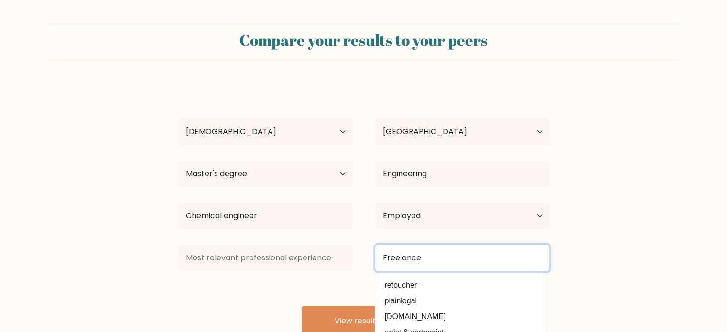
type input "Freelance"
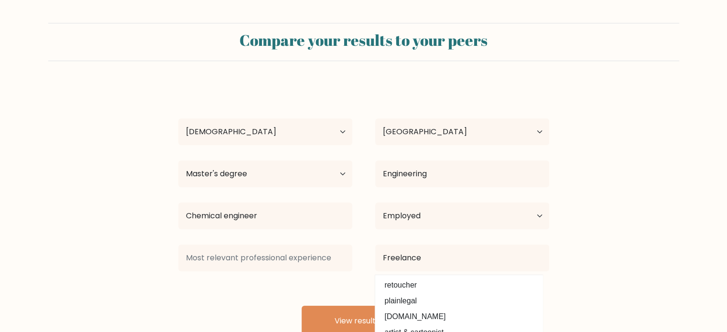
click at [635, 240] on form "Compare your results to your peers chiraz [PERSON_NAME] Age Under [DEMOGRAPHIC_…" at bounding box center [363, 180] width 727 height 314
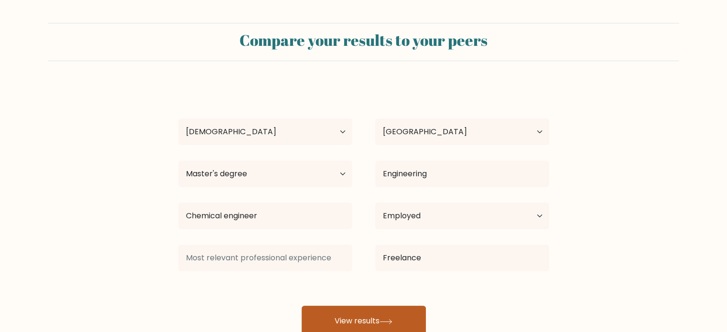
click at [358, 319] on button "View results" at bounding box center [364, 321] width 124 height 31
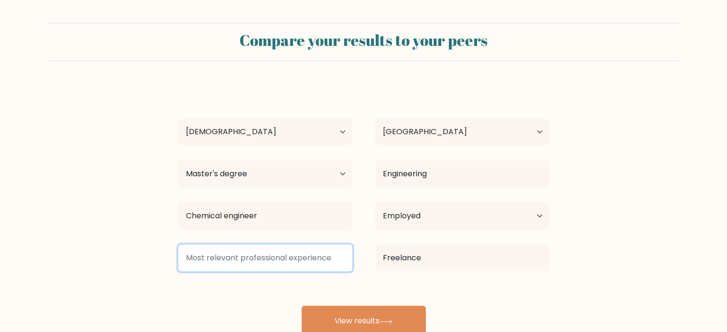
click at [312, 261] on input at bounding box center [265, 258] width 174 height 27
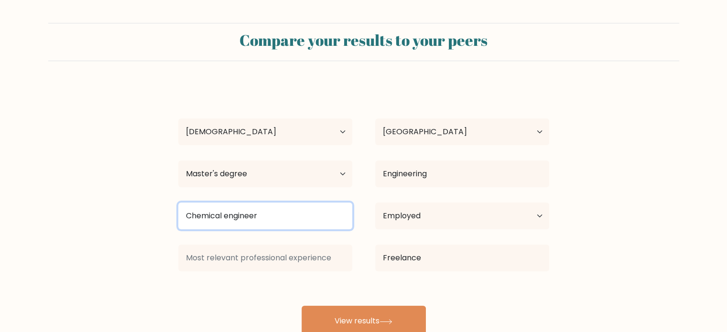
click at [273, 212] on input "Chemical engineer" at bounding box center [265, 216] width 174 height 27
drag, startPoint x: 273, startPoint y: 212, endPoint x: 90, endPoint y: 221, distance: 182.9
click at [91, 221] on form "Compare your results to your peers chiraz Ben hamad Age Under 18 years old 18-2…" at bounding box center [363, 180] width 727 height 314
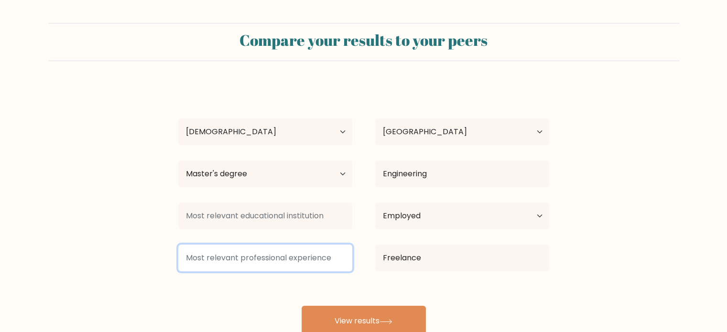
click at [187, 262] on input at bounding box center [265, 258] width 174 height 27
click at [216, 256] on input "ChelicalEngineer" at bounding box center [265, 258] width 174 height 27
click at [202, 258] on input "Chelica lEngineer" at bounding box center [265, 258] width 174 height 27
click at [205, 257] on input "Chelica lEngineer" at bounding box center [265, 258] width 174 height 27
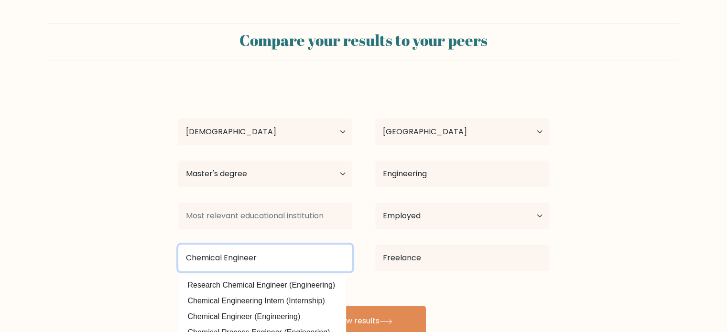
type input "Chemical Engineer"
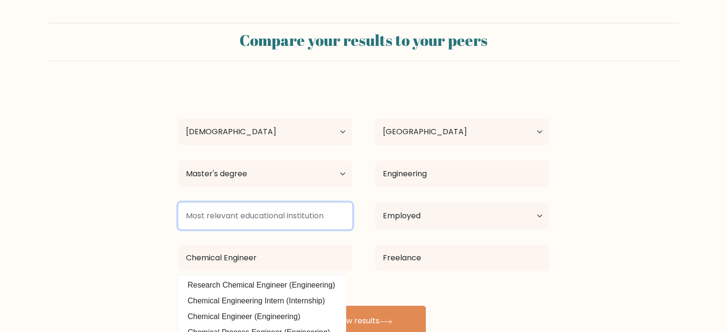
click at [240, 208] on input at bounding box center [265, 216] width 174 height 27
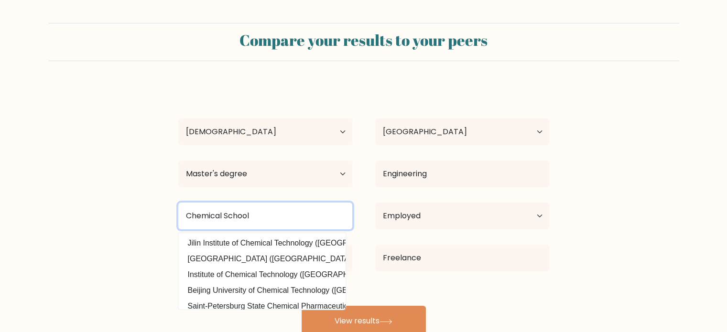
type input "Chemical School"
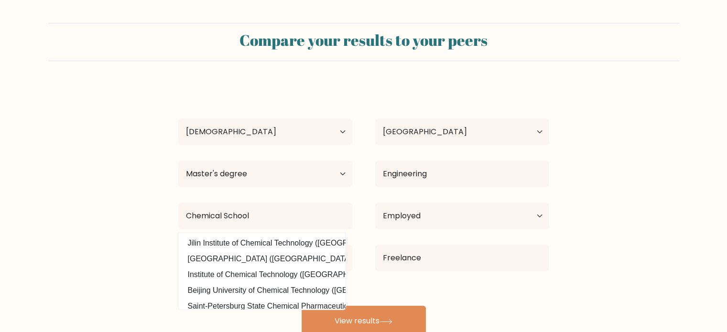
click at [94, 151] on form "Compare your results to your peers chiraz Ben hamad Age Under 18 years old 18-2…" at bounding box center [363, 180] width 727 height 314
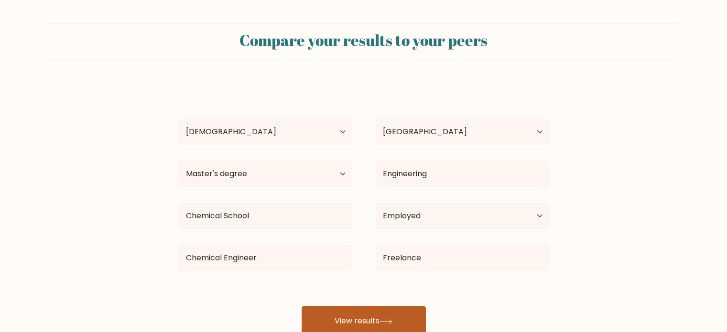
click at [362, 316] on button "View results" at bounding box center [364, 321] width 124 height 31
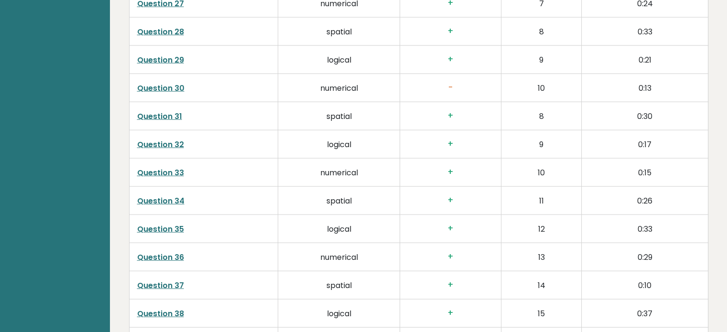
scroll to position [2459, 0]
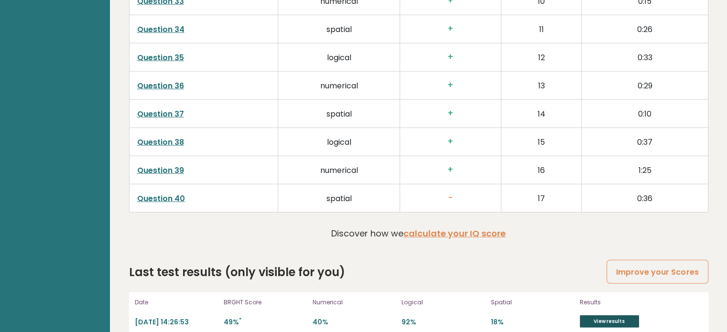
click at [617, 316] on link "View results" at bounding box center [609, 322] width 59 height 12
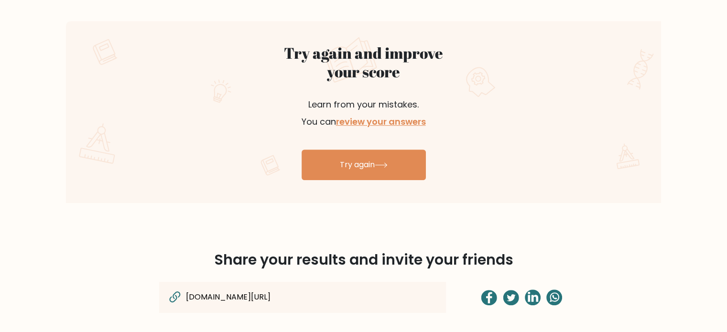
scroll to position [574, 0]
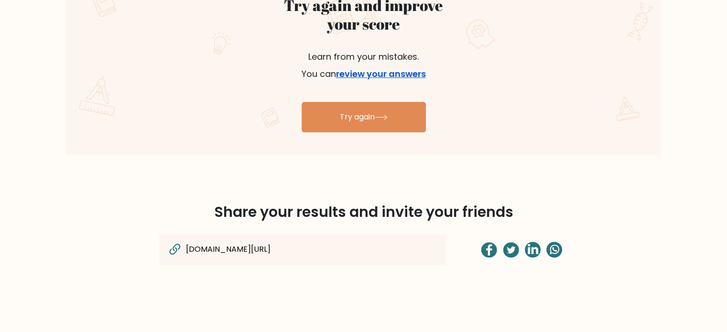
click at [406, 73] on link "review your answers" at bounding box center [381, 74] width 90 height 12
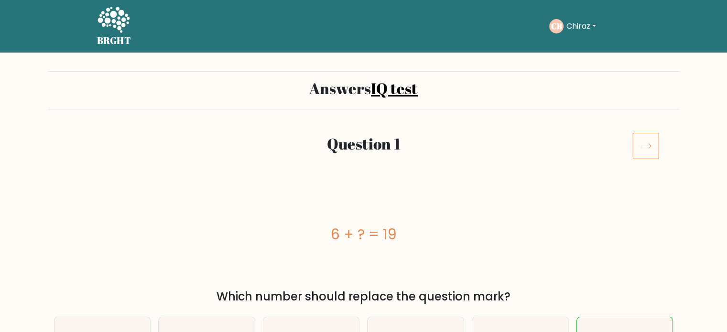
click at [653, 148] on icon at bounding box center [646, 145] width 27 height 27
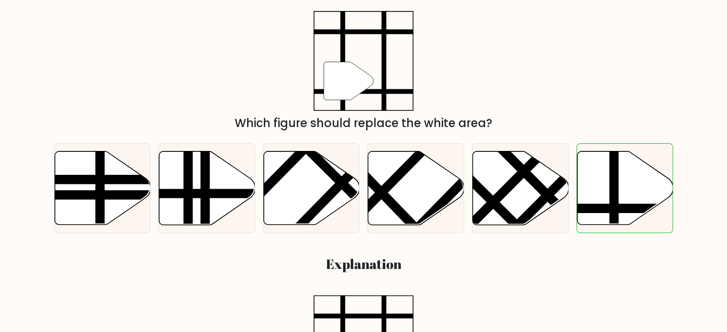
scroll to position [143, 0]
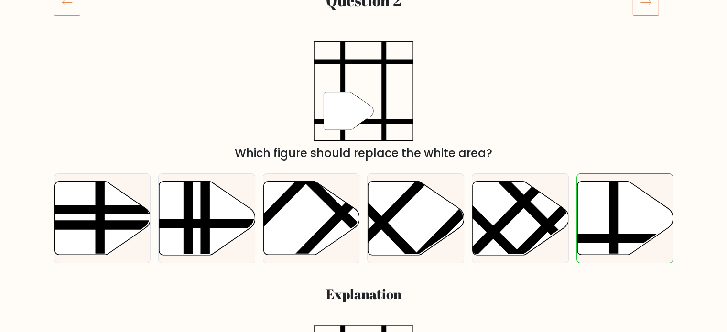
click at [646, 7] on icon at bounding box center [646, 2] width 27 height 27
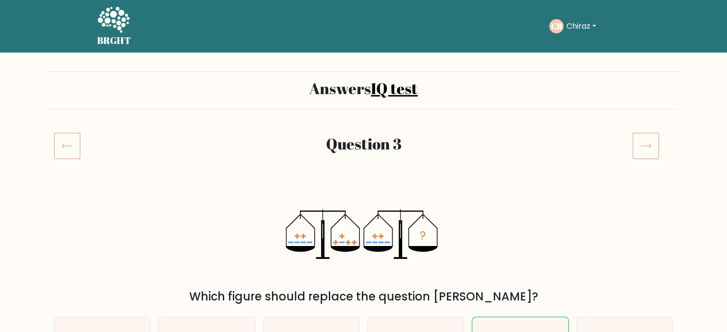
click at [643, 151] on icon at bounding box center [646, 145] width 27 height 27
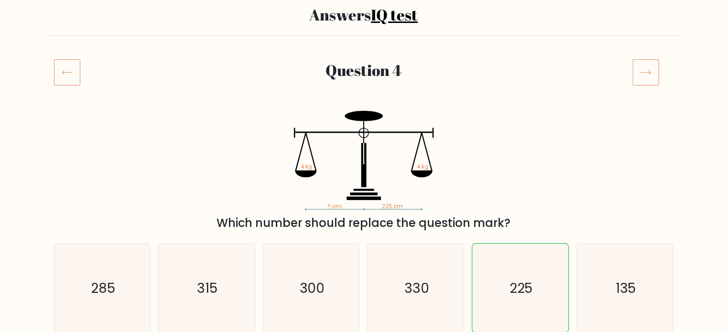
scroll to position [48, 0]
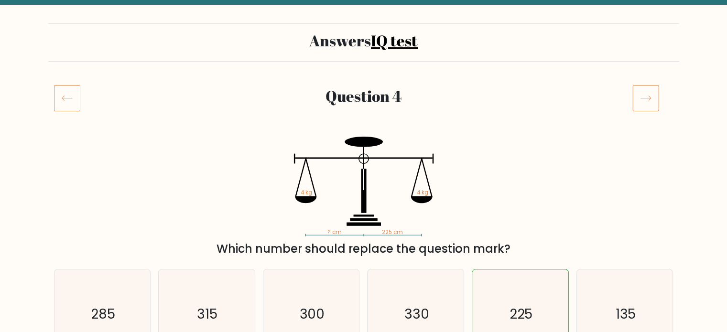
click at [647, 100] on icon at bounding box center [646, 98] width 27 height 27
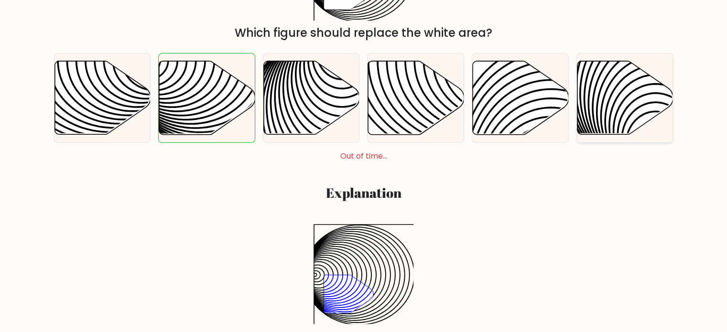
scroll to position [287, 0]
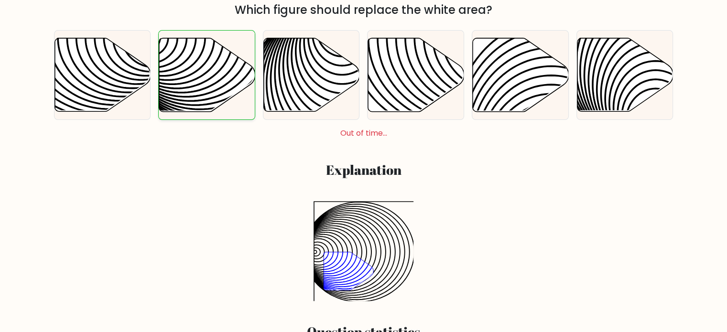
click at [216, 82] on icon at bounding box center [238, 38] width 194 height 194
radio input "true"
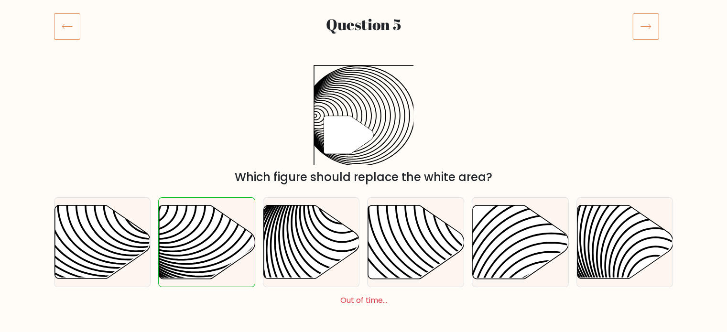
scroll to position [98, 0]
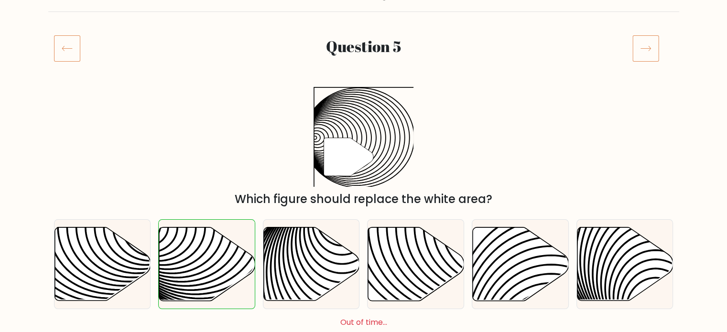
click at [652, 42] on icon at bounding box center [646, 48] width 27 height 27
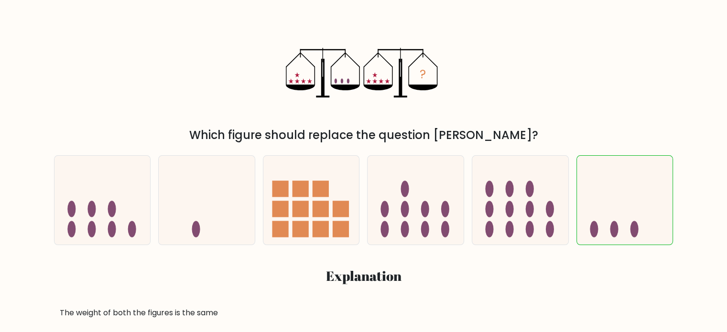
scroll to position [143, 0]
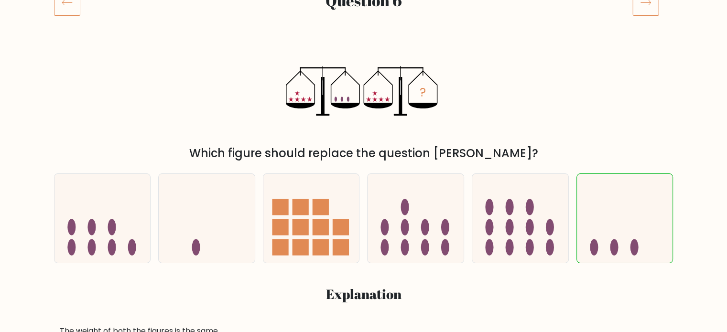
click at [641, 11] on icon at bounding box center [646, 2] width 27 height 27
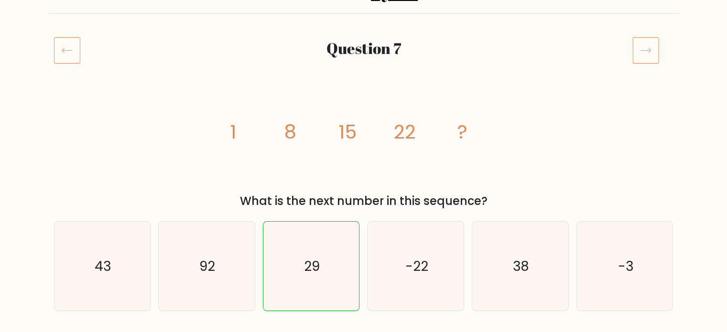
scroll to position [96, 0]
click at [646, 64] on div "Question 7" at bounding box center [363, 62] width 631 height 50
click at [650, 53] on icon at bounding box center [646, 50] width 27 height 27
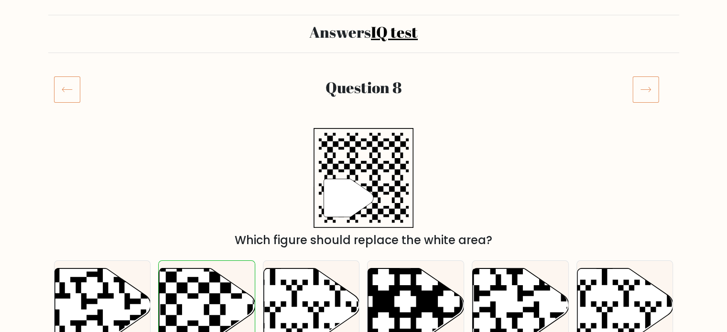
scroll to position [48, 0]
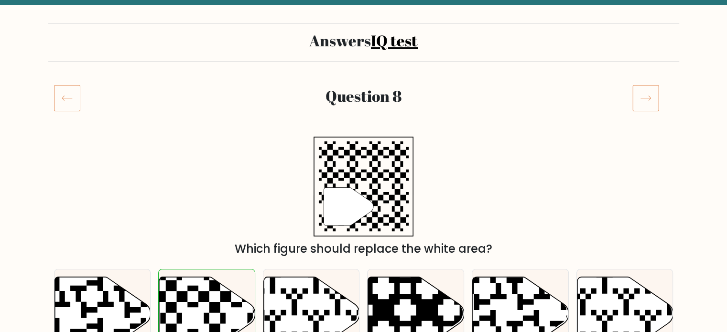
click at [645, 91] on icon at bounding box center [646, 98] width 27 height 27
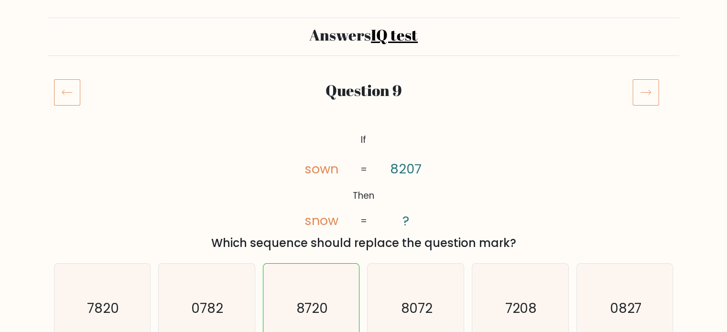
scroll to position [48, 0]
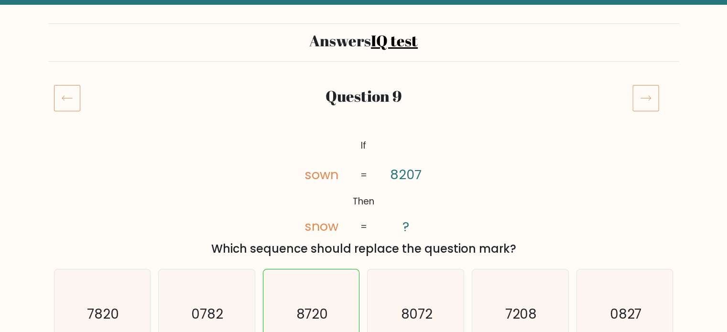
click at [641, 94] on icon at bounding box center [646, 98] width 27 height 27
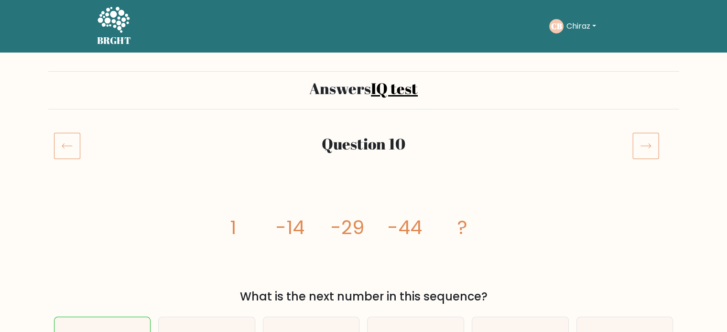
click at [397, 84] on link "IQ test" at bounding box center [394, 88] width 47 height 21
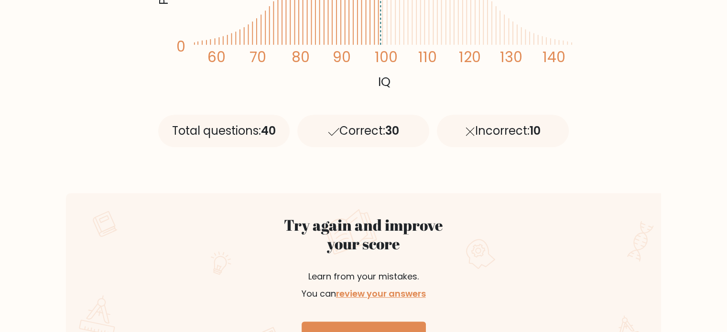
scroll to position [430, 0]
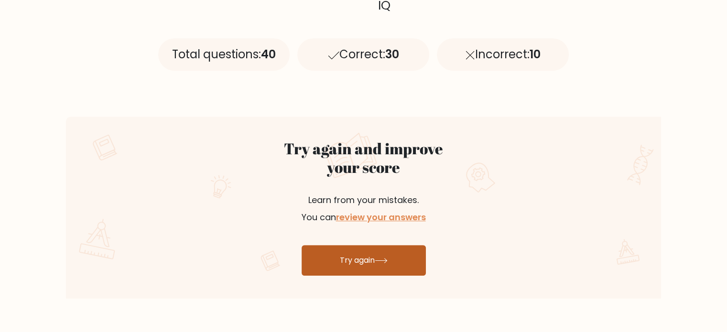
click at [348, 266] on link "Try again" at bounding box center [364, 260] width 124 height 31
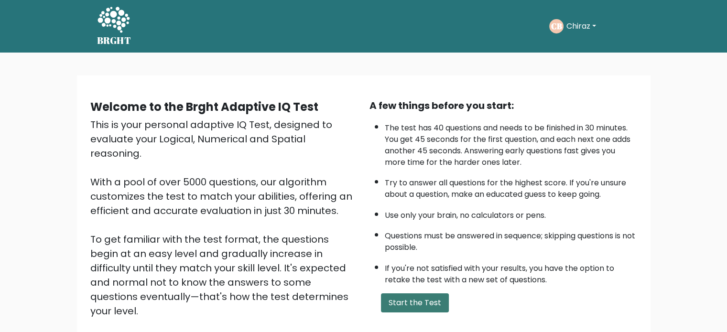
click at [410, 296] on button "Start the Test" at bounding box center [415, 303] width 68 height 19
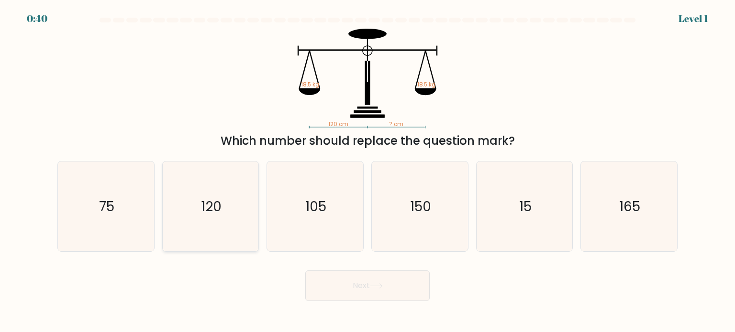
click at [203, 215] on text "120" at bounding box center [211, 206] width 21 height 19
click at [367, 171] on input "b. 120" at bounding box center [367, 168] width 0 height 5
radio input "true"
click at [396, 299] on button "Next" at bounding box center [367, 286] width 124 height 31
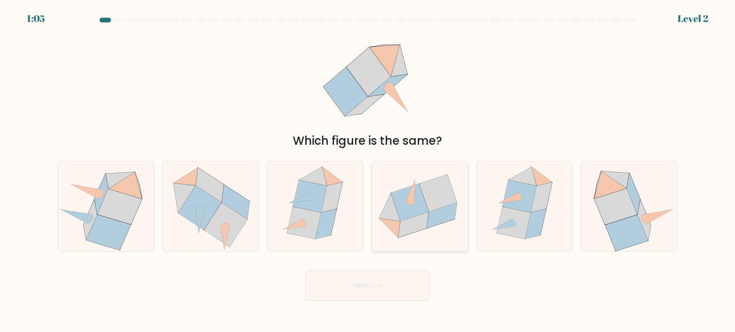
drag, startPoint x: 400, startPoint y: 202, endPoint x: 403, endPoint y: 218, distance: 16.5
click at [400, 202] on icon at bounding box center [409, 202] width 37 height 37
click at [368, 171] on input "d." at bounding box center [367, 168] width 0 height 5
radio input "true"
click at [396, 281] on button "Next" at bounding box center [367, 286] width 124 height 31
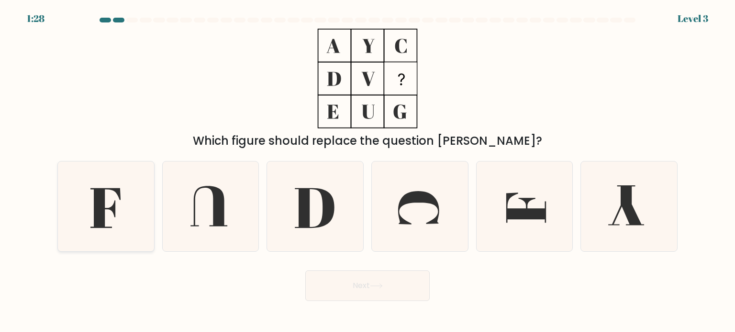
click at [95, 198] on icon at bounding box center [105, 208] width 30 height 40
click at [367, 171] on input "a." at bounding box center [367, 168] width 0 height 5
radio input "true"
click at [351, 284] on button "Next" at bounding box center [367, 286] width 124 height 31
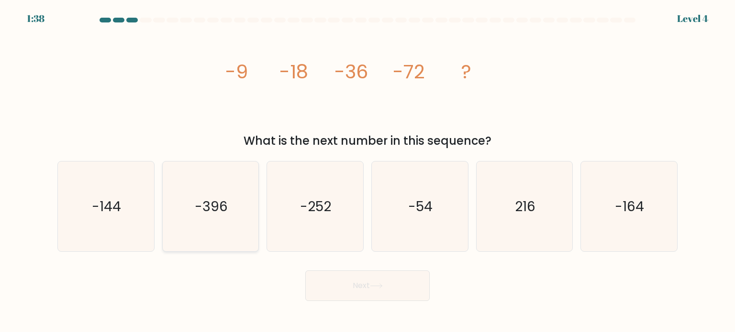
click at [223, 218] on icon "-396" at bounding box center [210, 207] width 90 height 90
click at [367, 171] on input "b. -396" at bounding box center [367, 168] width 0 height 5
radio input "true"
click at [353, 294] on button "Next" at bounding box center [367, 286] width 124 height 31
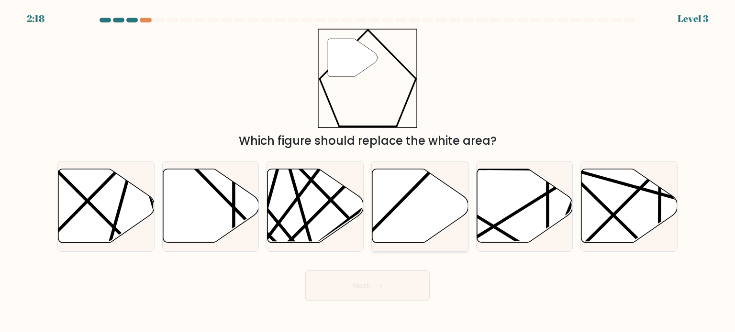
click at [407, 216] on icon at bounding box center [420, 206] width 96 height 74
click at [368, 171] on input "d." at bounding box center [367, 168] width 0 height 5
radio input "true"
click at [358, 276] on button "Next" at bounding box center [367, 286] width 124 height 31
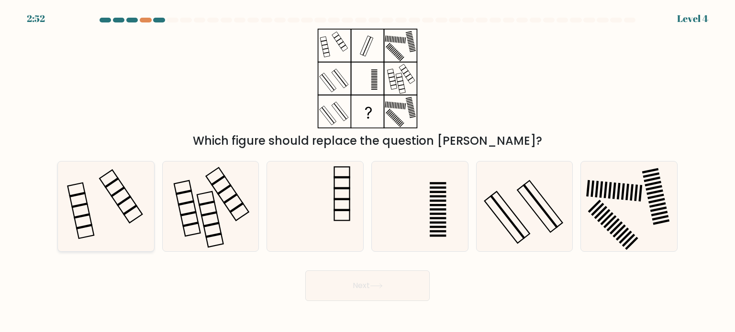
click at [92, 203] on icon at bounding box center [106, 207] width 90 height 90
click at [367, 171] on input "a." at bounding box center [367, 168] width 0 height 5
radio input "true"
click at [343, 298] on button "Next" at bounding box center [367, 286] width 124 height 31
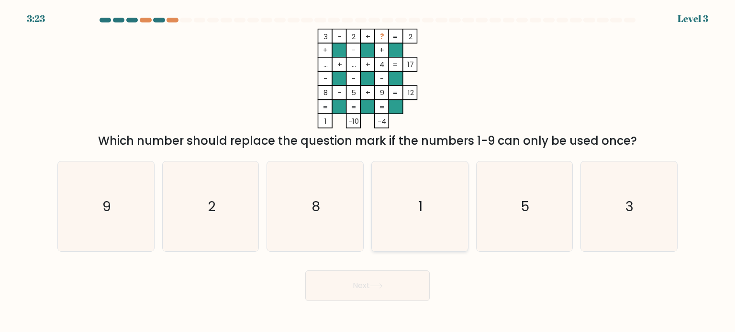
click at [385, 178] on icon "1" at bounding box center [419, 207] width 90 height 90
click at [368, 171] on input "d. 1" at bounding box center [367, 168] width 0 height 5
radio input "true"
click at [381, 294] on button "Next" at bounding box center [367, 286] width 124 height 31
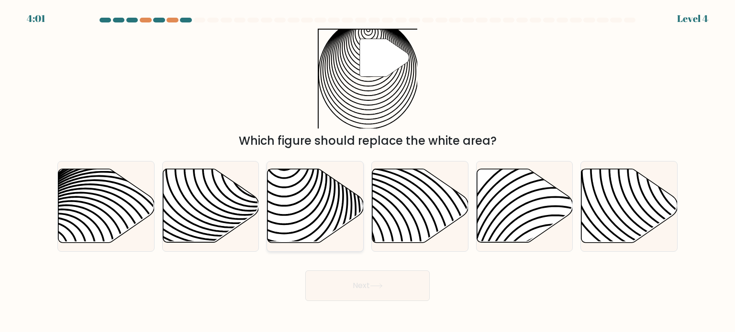
click at [316, 198] on icon at bounding box center [315, 206] width 96 height 74
click at [367, 171] on input "c." at bounding box center [367, 168] width 0 height 5
radio input "true"
click at [324, 281] on button "Next" at bounding box center [367, 286] width 124 height 31
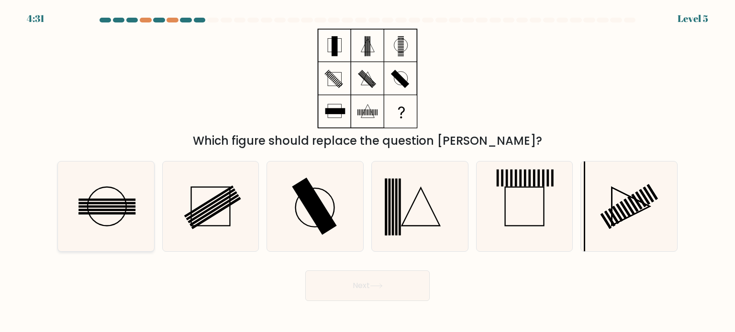
click at [104, 204] on icon at bounding box center [106, 207] width 90 height 90
click at [367, 171] on input "a." at bounding box center [367, 168] width 0 height 5
radio input "true"
click at [344, 278] on button "Next" at bounding box center [367, 286] width 124 height 31
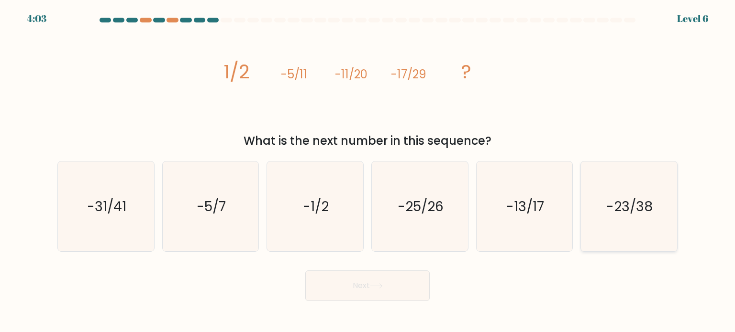
click at [624, 218] on icon "-23/38" at bounding box center [628, 207] width 90 height 90
click at [368, 171] on input "f. -23/38" at bounding box center [367, 168] width 0 height 5
radio input "true"
click at [343, 285] on button "Next" at bounding box center [367, 286] width 124 height 31
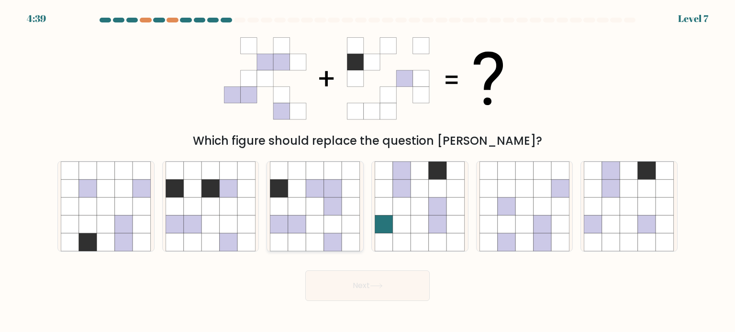
click at [292, 206] on icon at bounding box center [297, 206] width 18 height 18
click at [367, 171] on input "c." at bounding box center [367, 168] width 0 height 5
radio input "true"
click at [368, 282] on button "Next" at bounding box center [367, 286] width 124 height 31
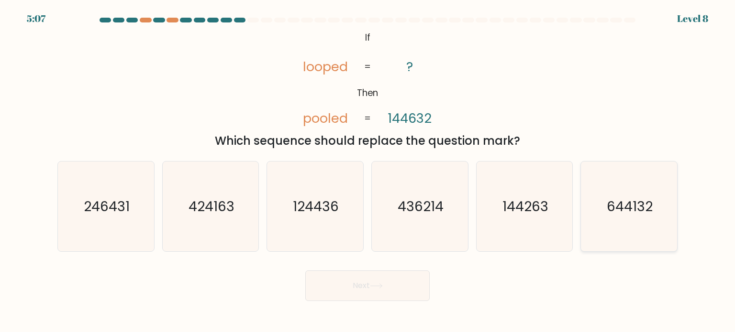
click at [610, 207] on text "644132" at bounding box center [629, 206] width 46 height 19
click at [368, 171] on input "f. 644132" at bounding box center [367, 168] width 0 height 5
radio input "true"
click at [378, 277] on button "Next" at bounding box center [367, 286] width 124 height 31
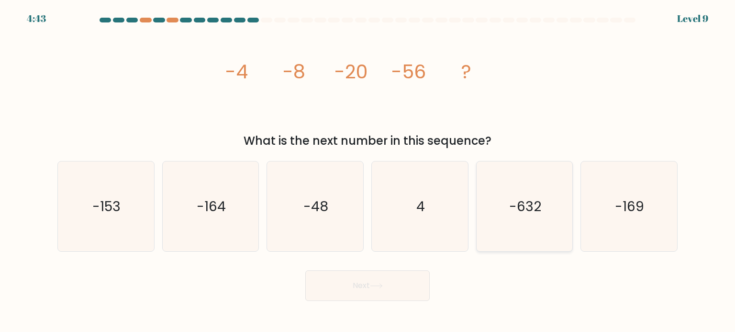
click at [503, 219] on icon "-632" at bounding box center [524, 207] width 90 height 90
click at [368, 171] on input "e. -632" at bounding box center [367, 168] width 0 height 5
radio input "true"
click at [390, 282] on button "Next" at bounding box center [367, 286] width 124 height 31
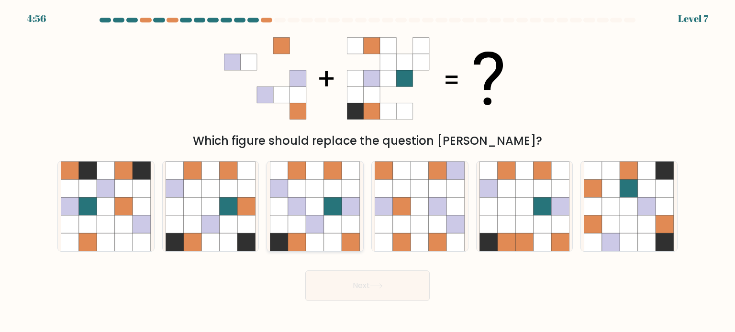
click at [318, 222] on icon at bounding box center [315, 224] width 18 height 18
click at [367, 171] on input "c." at bounding box center [367, 168] width 0 height 5
radio input "true"
click at [329, 288] on button "Next" at bounding box center [367, 286] width 124 height 31
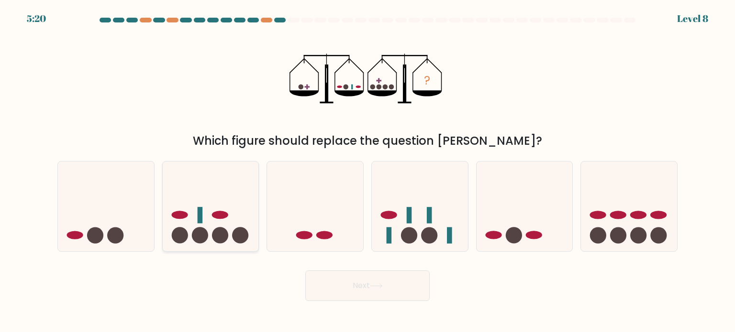
click at [225, 221] on icon at bounding box center [211, 206] width 96 height 79
click at [367, 171] on input "b." at bounding box center [367, 168] width 0 height 5
radio input "true"
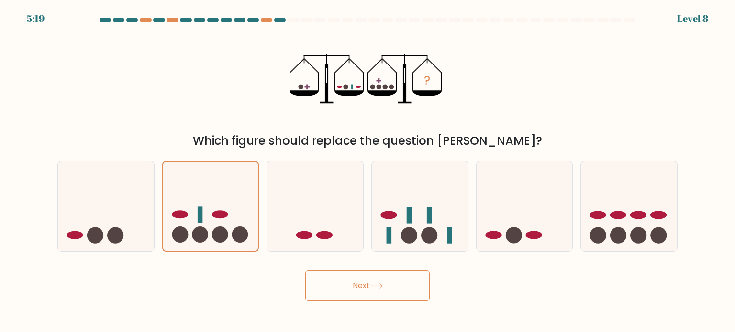
click at [398, 279] on button "Next" at bounding box center [367, 286] width 124 height 31
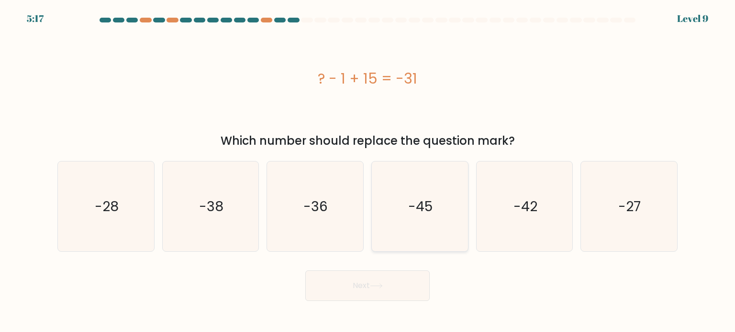
click at [416, 189] on icon "-45" at bounding box center [419, 207] width 90 height 90
click at [368, 171] on input "d. -45" at bounding box center [367, 168] width 0 height 5
radio input "true"
click at [353, 281] on button "Next" at bounding box center [367, 286] width 124 height 31
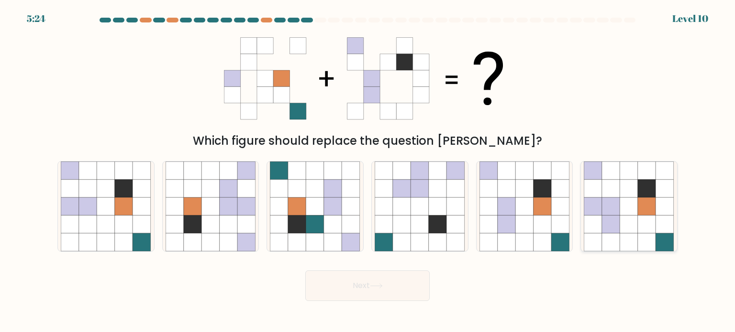
click at [604, 183] on icon at bounding box center [611, 188] width 18 height 18
click at [368, 171] on input "f." at bounding box center [367, 168] width 0 height 5
radio input "true"
click at [402, 283] on button "Next" at bounding box center [367, 286] width 124 height 31
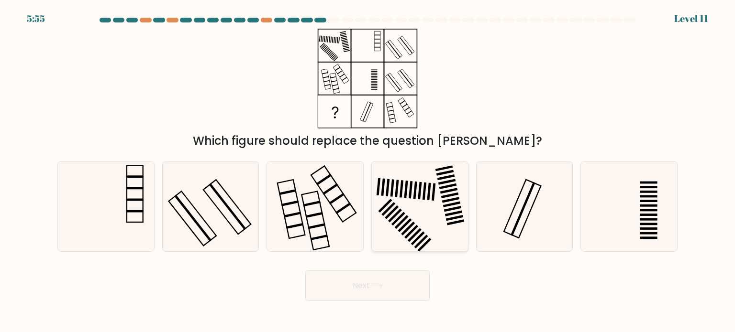
click at [396, 182] on icon at bounding box center [419, 207] width 90 height 90
click at [368, 171] on input "d." at bounding box center [367, 168] width 0 height 5
radio input "true"
click at [365, 281] on button "Next" at bounding box center [367, 286] width 124 height 31
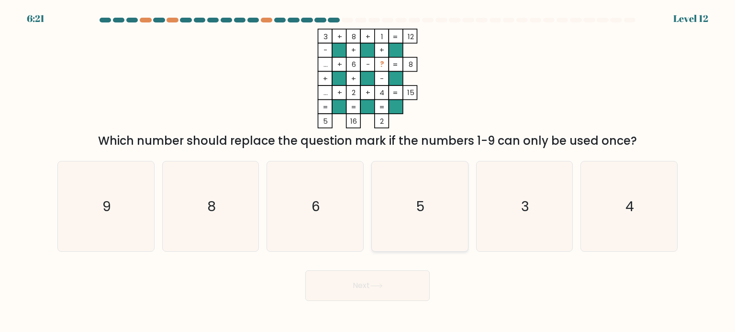
click at [415, 196] on icon "5" at bounding box center [419, 207] width 90 height 90
click at [368, 171] on input "d. 5" at bounding box center [367, 168] width 0 height 5
radio input "true"
click at [387, 280] on button "Next" at bounding box center [367, 286] width 124 height 31
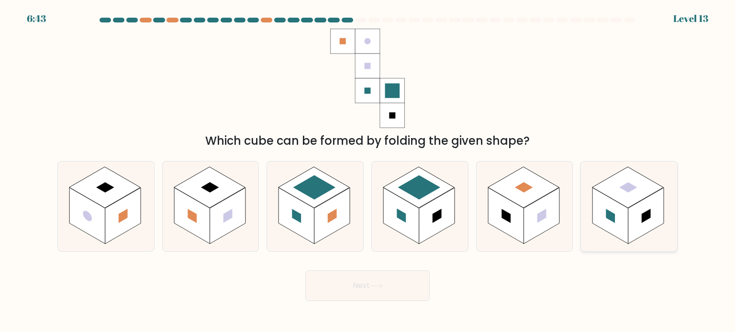
click at [619, 212] on rect at bounding box center [610, 215] width 36 height 56
click at [368, 171] on input "f." at bounding box center [367, 168] width 0 height 5
radio input "true"
click at [360, 285] on button "Next" at bounding box center [367, 286] width 124 height 31
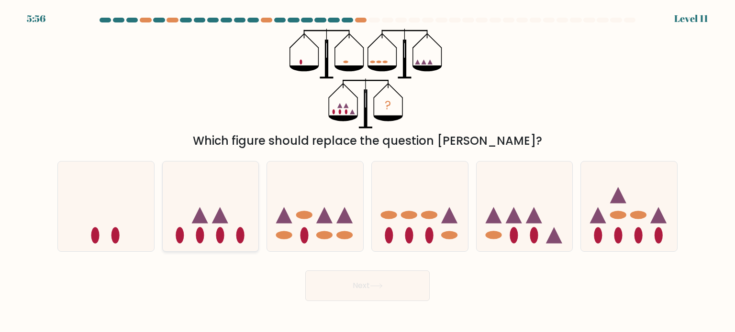
click at [218, 238] on ellipse at bounding box center [220, 235] width 8 height 16
click at [367, 171] on input "b." at bounding box center [367, 168] width 0 height 5
radio input "true"
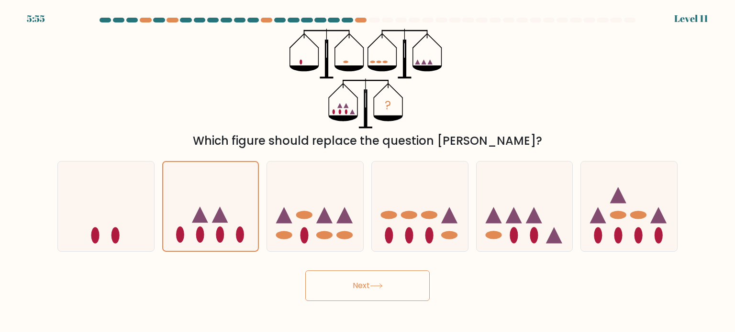
click at [342, 278] on button "Next" at bounding box center [367, 286] width 124 height 31
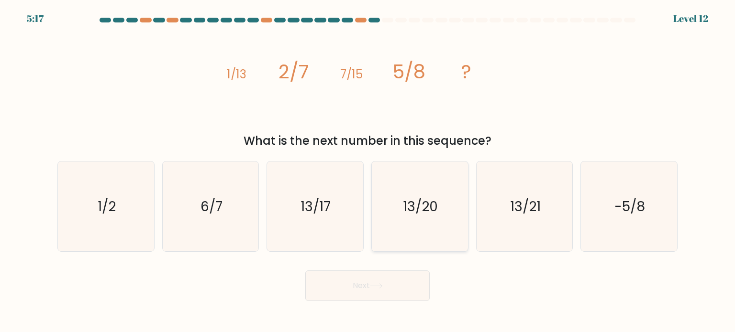
click at [396, 222] on icon "13/20" at bounding box center [419, 207] width 90 height 90
click at [368, 171] on input "d. 13/20" at bounding box center [367, 168] width 0 height 5
radio input "true"
click at [347, 285] on button "Next" at bounding box center [367, 286] width 124 height 31
